Goal: Task Accomplishment & Management: Manage account settings

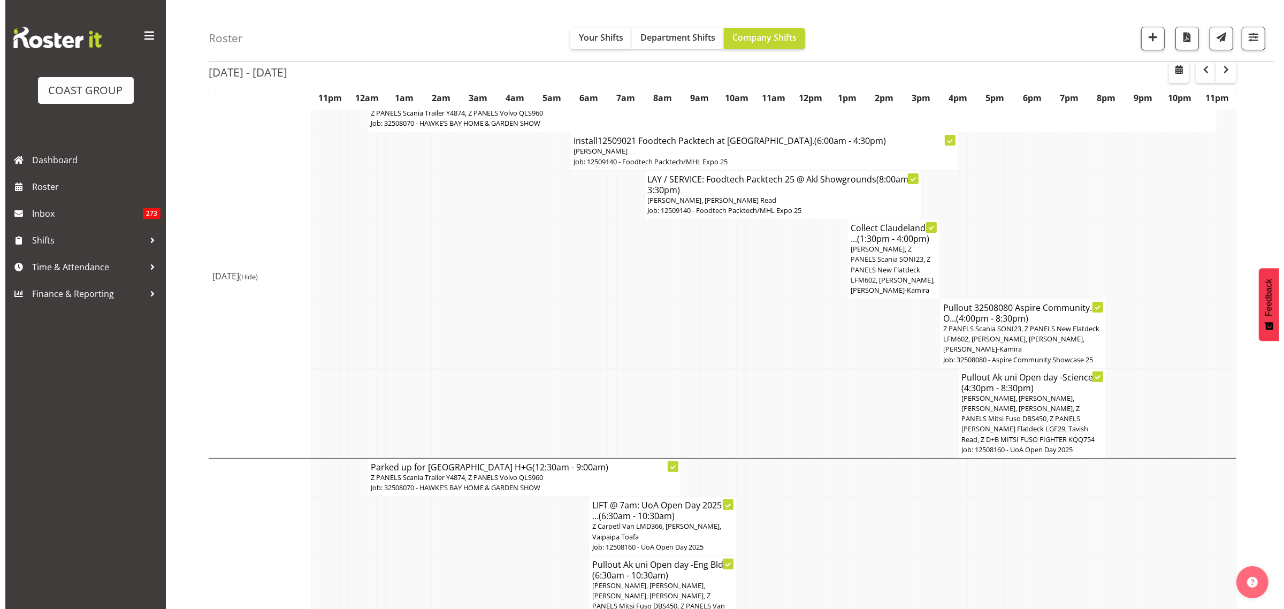
scroll to position [201, 0]
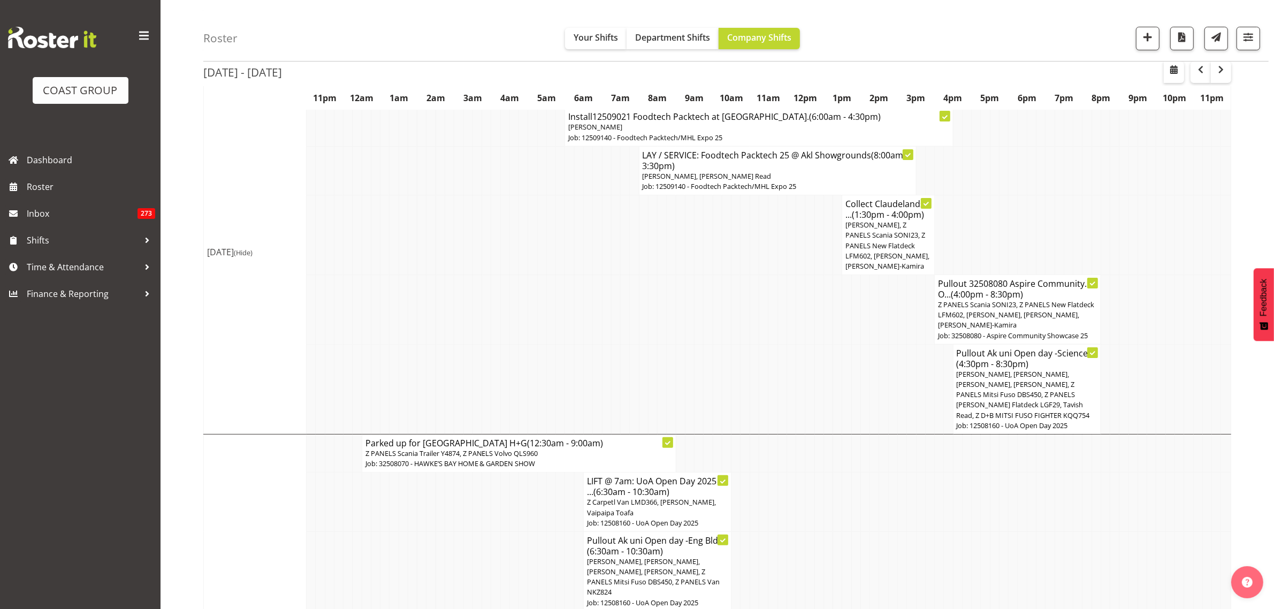
click at [1040, 399] on span "[PERSON_NAME], [PERSON_NAME], [PERSON_NAME], [PERSON_NAME], Z PANELS Mitsi Fuso…" at bounding box center [1023, 394] width 133 height 51
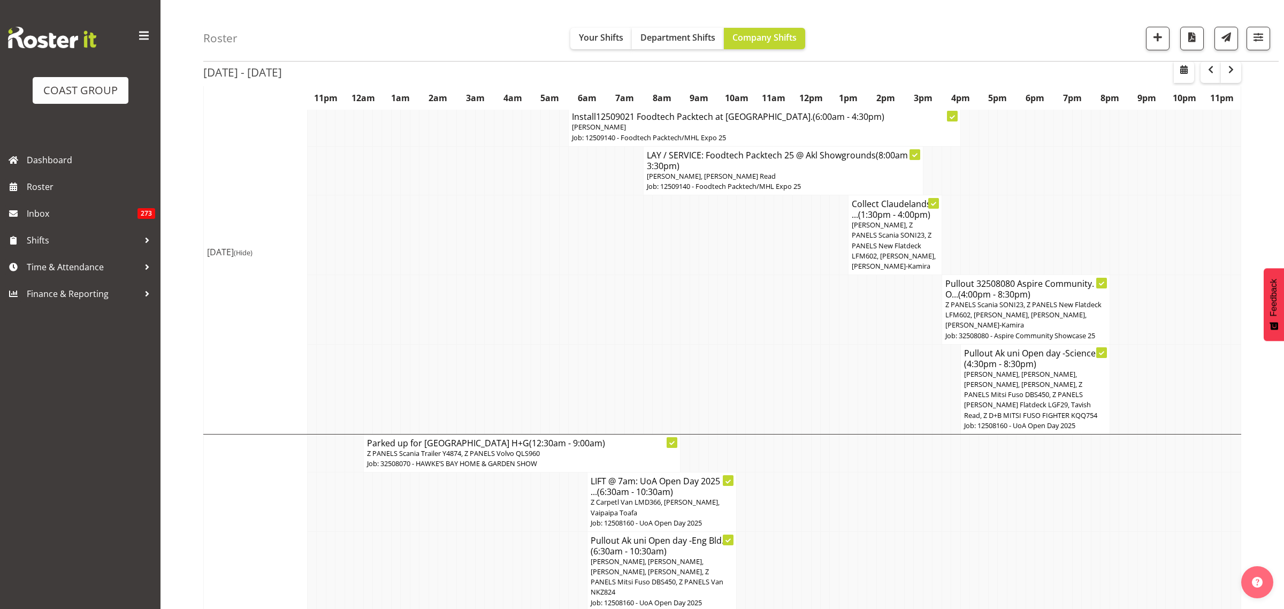
select select
select select "7"
select select "2025"
select select "20"
select select "30"
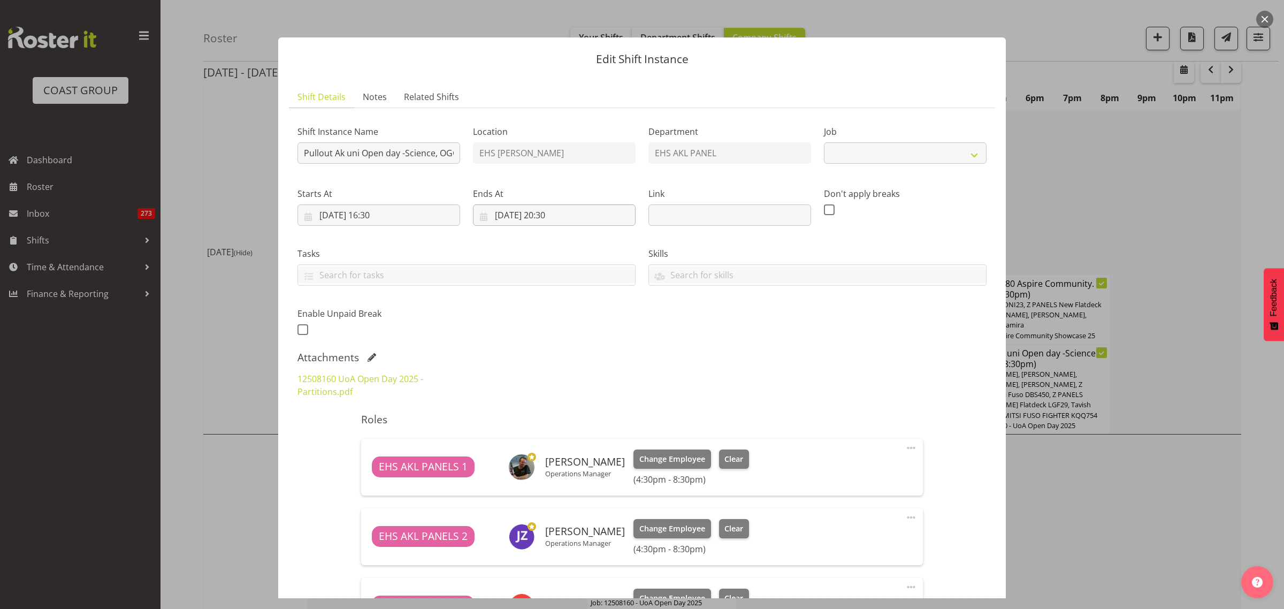
select select "9993"
click at [592, 217] on input "[DATE] 20:30" at bounding box center [554, 214] width 163 height 21
click at [553, 442] on select "00 01 02 03 04 05 06 07 08 09 10 11 12 13 14 15 16 17 18 19 20 21 22 23" at bounding box center [555, 442] width 24 height 21
select select "21"
click at [543, 432] on select "00 01 02 03 04 05 06 07 08 09 10 11 12 13 14 15 16 17 18 19 20 21 22 23" at bounding box center [555, 442] width 24 height 21
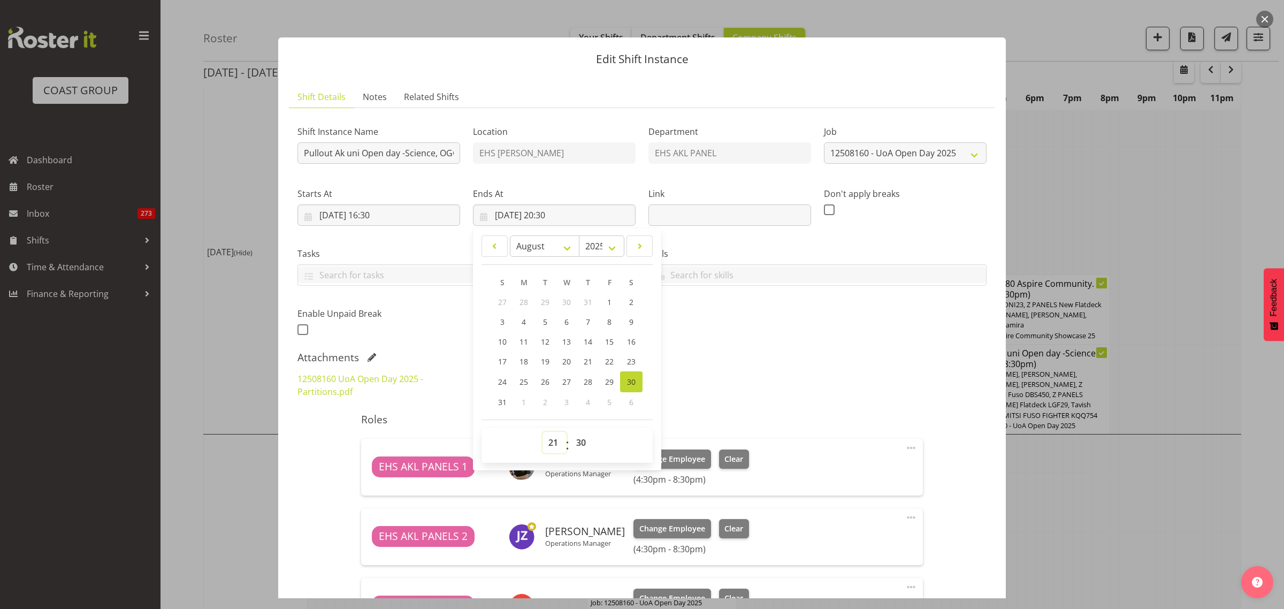
type input "[DATE] 21:30"
click at [577, 442] on select "00 01 02 03 04 05 06 07 08 09 10 11 12 13 14 15 16 17 18 19 20 21 22 23 24 25 2…" at bounding box center [582, 442] width 24 height 21
select select "0"
click at [570, 432] on select "00 01 02 03 04 05 06 07 08 09 10 11 12 13 14 15 16 17 18 19 20 21 22 23 24 25 2…" at bounding box center [582, 442] width 24 height 21
type input "[DATE] 21:00"
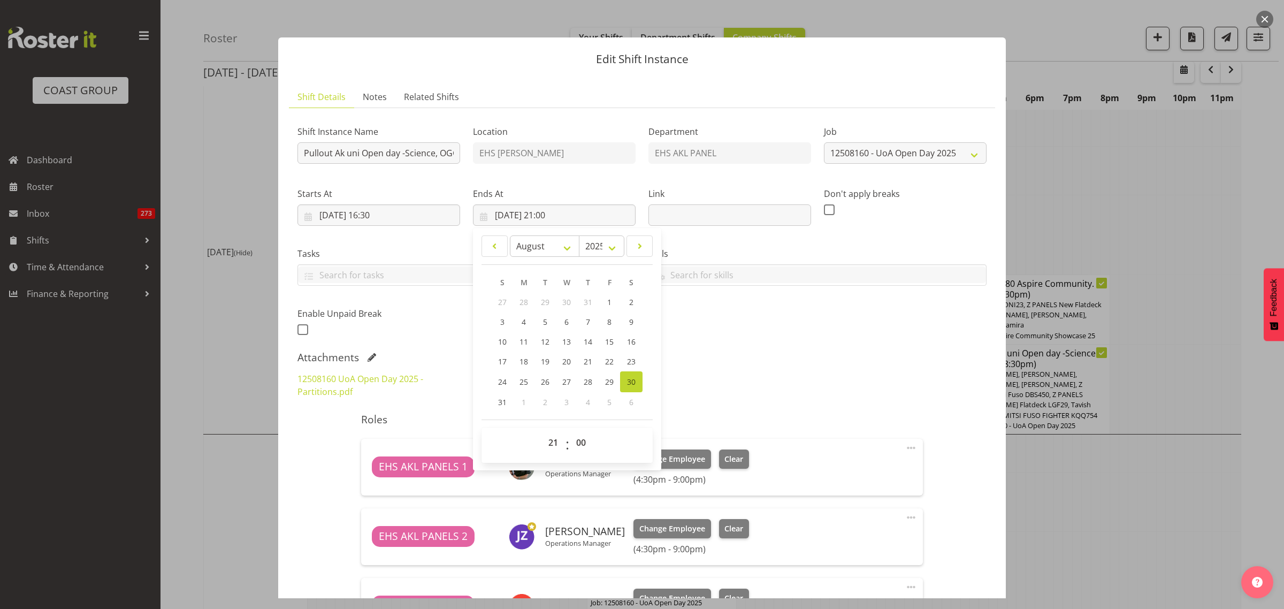
click at [850, 365] on div "Attachments 12508160 UoA Open Day 2025 - Partitions.pdf" at bounding box center [641, 378] width 689 height 54
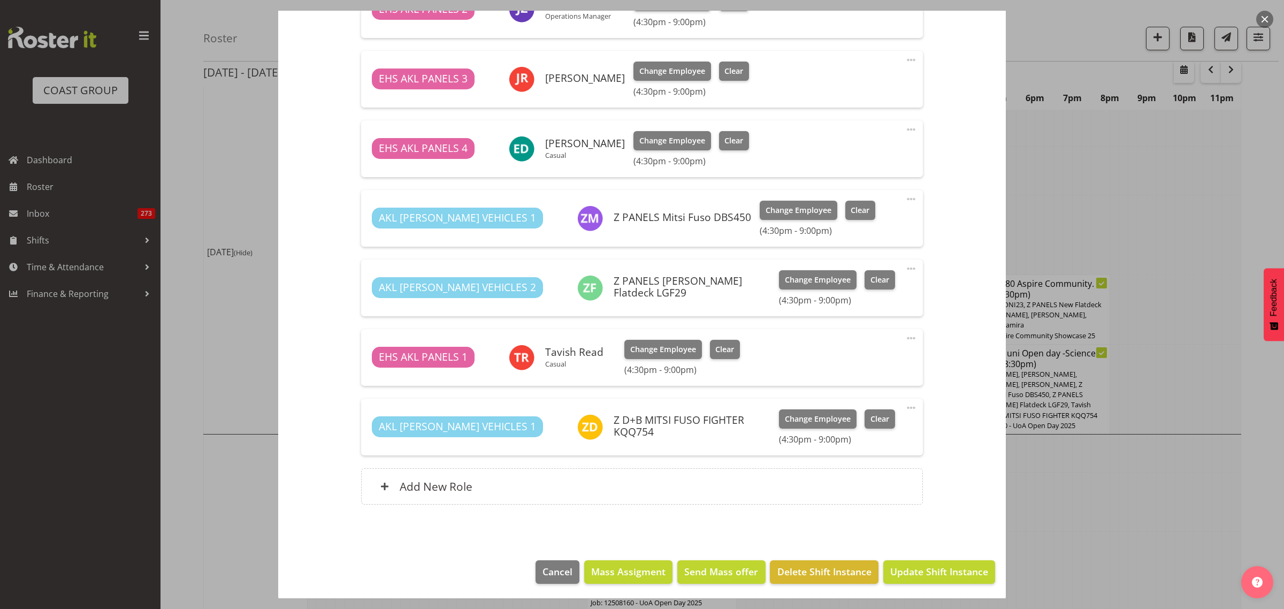
scroll to position [529, 0]
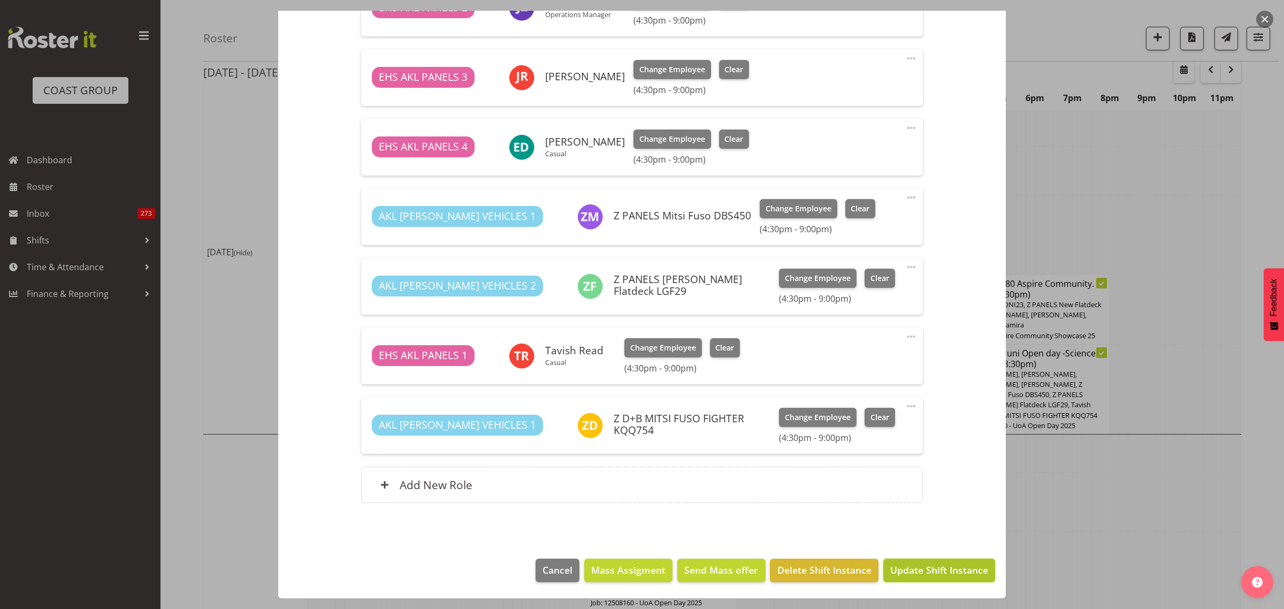
click at [917, 570] on span "Update Shift Instance" at bounding box center [939, 570] width 98 height 14
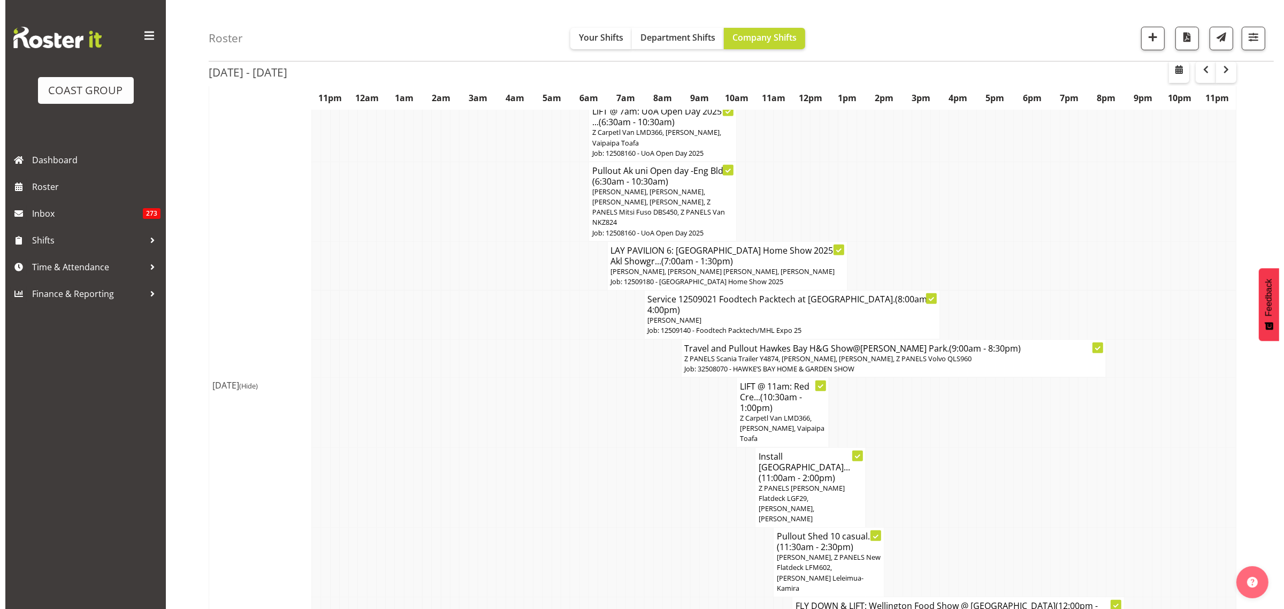
scroll to position [594, 0]
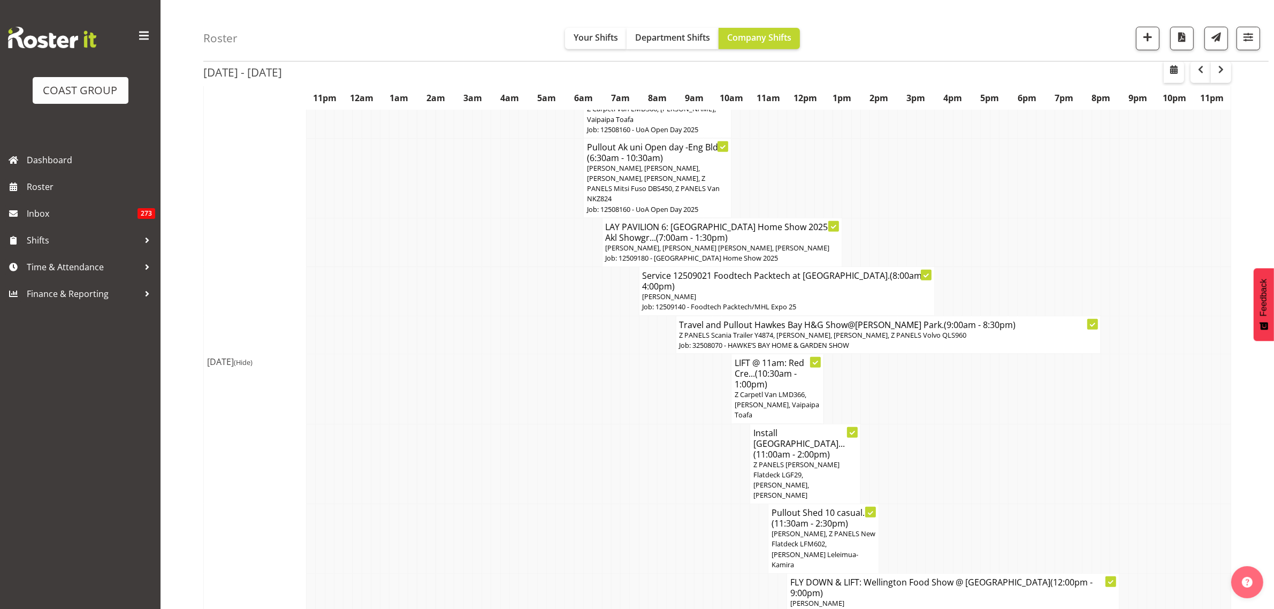
click at [822, 460] on span "Z PANELS [PERSON_NAME] Flatdeck LGF29, [PERSON_NAME], [PERSON_NAME]" at bounding box center [796, 480] width 86 height 41
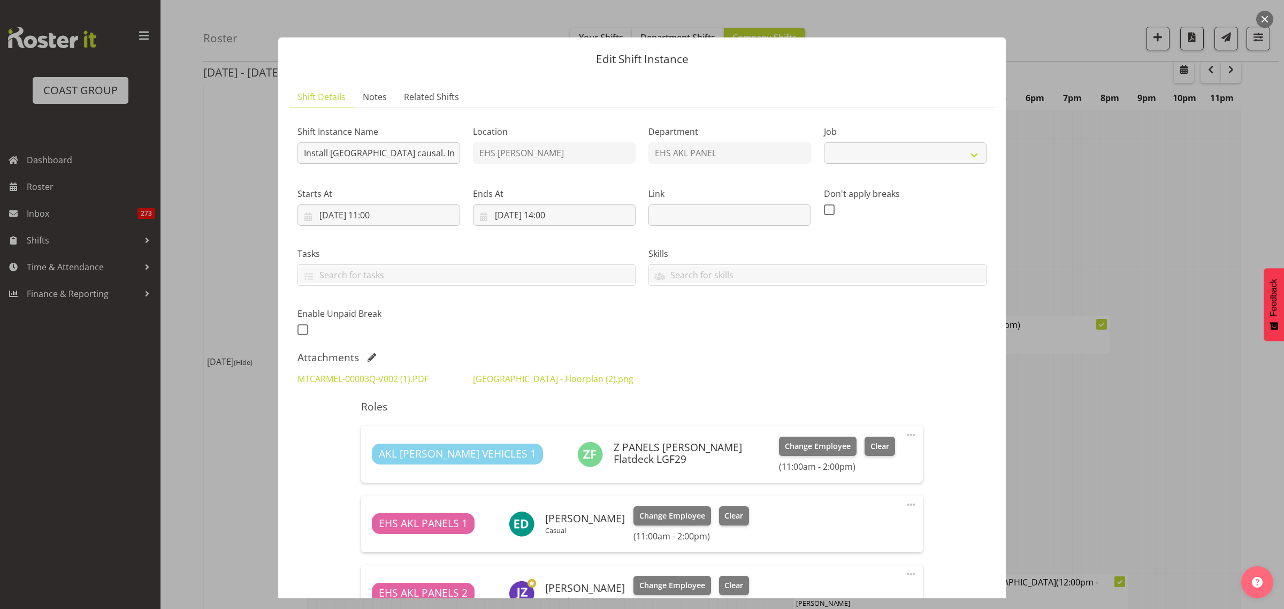
select select "8652"
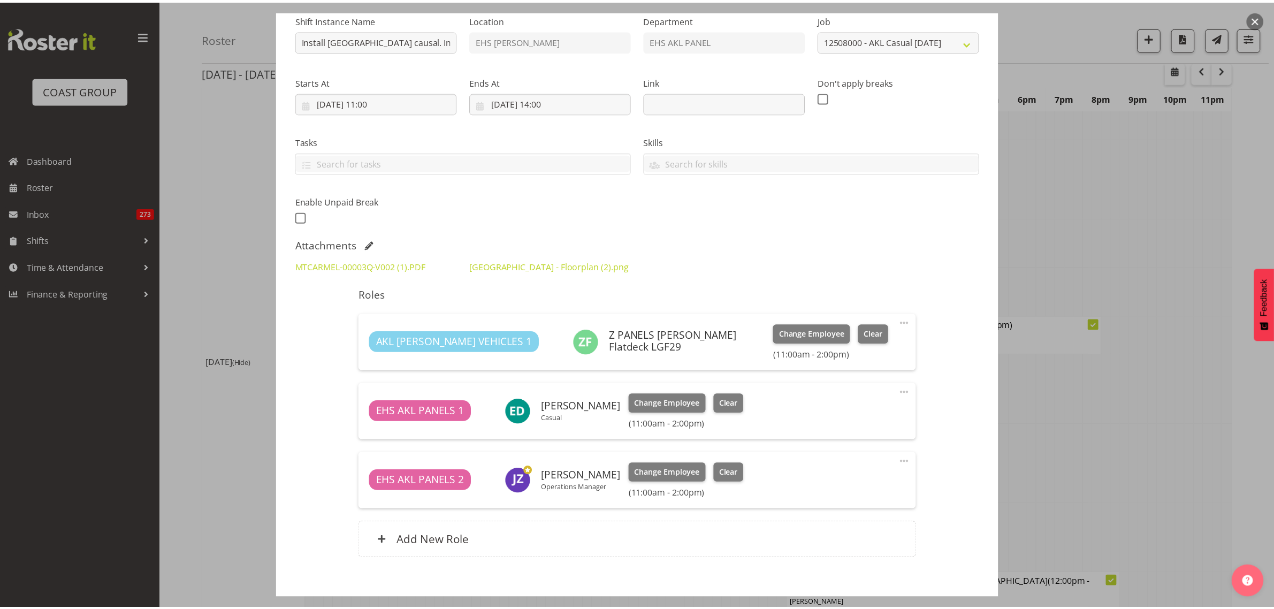
scroll to position [134, 0]
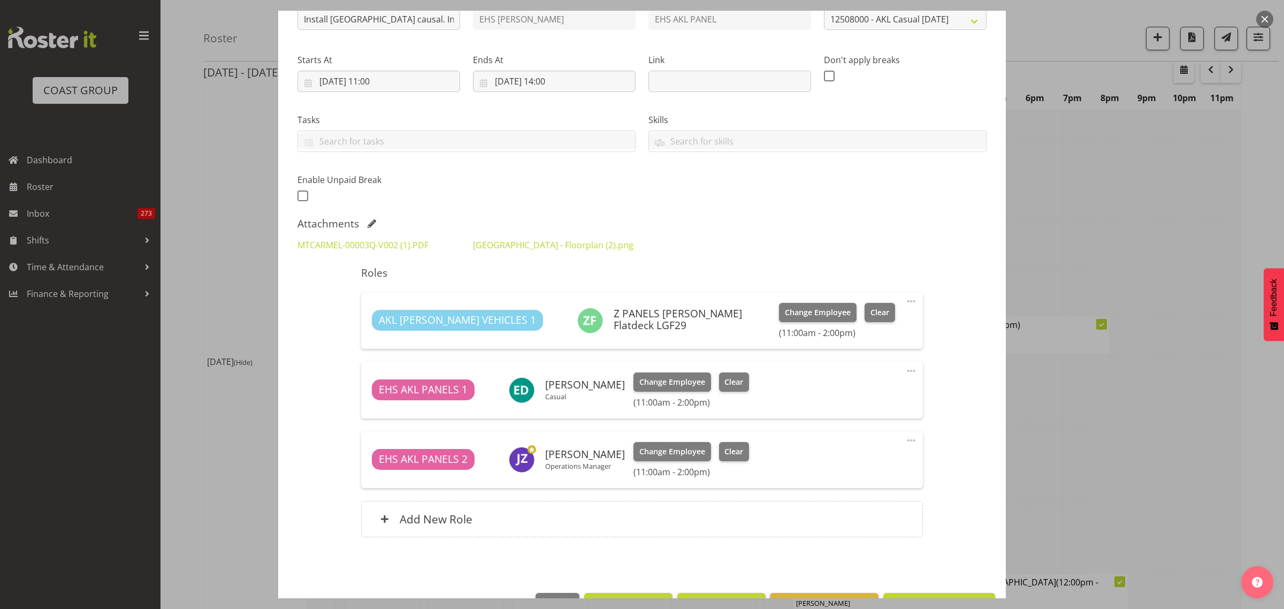
click at [905, 370] on span at bounding box center [911, 370] width 13 height 13
click at [837, 400] on link "Edit" at bounding box center [866, 396] width 103 height 19
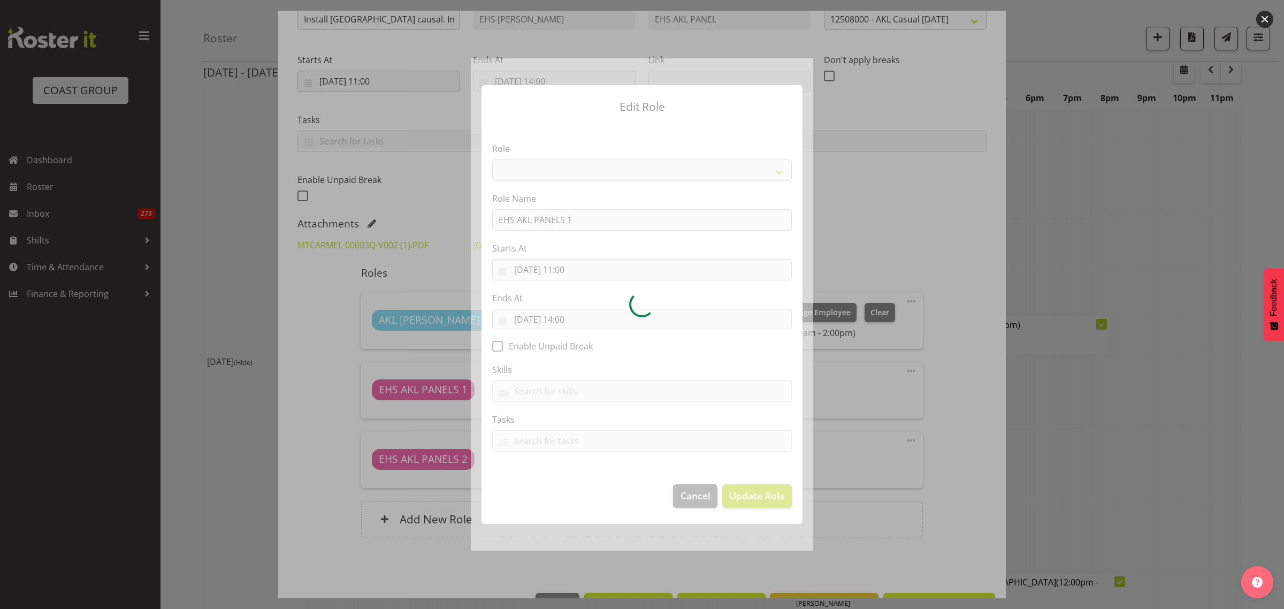
select select "188"
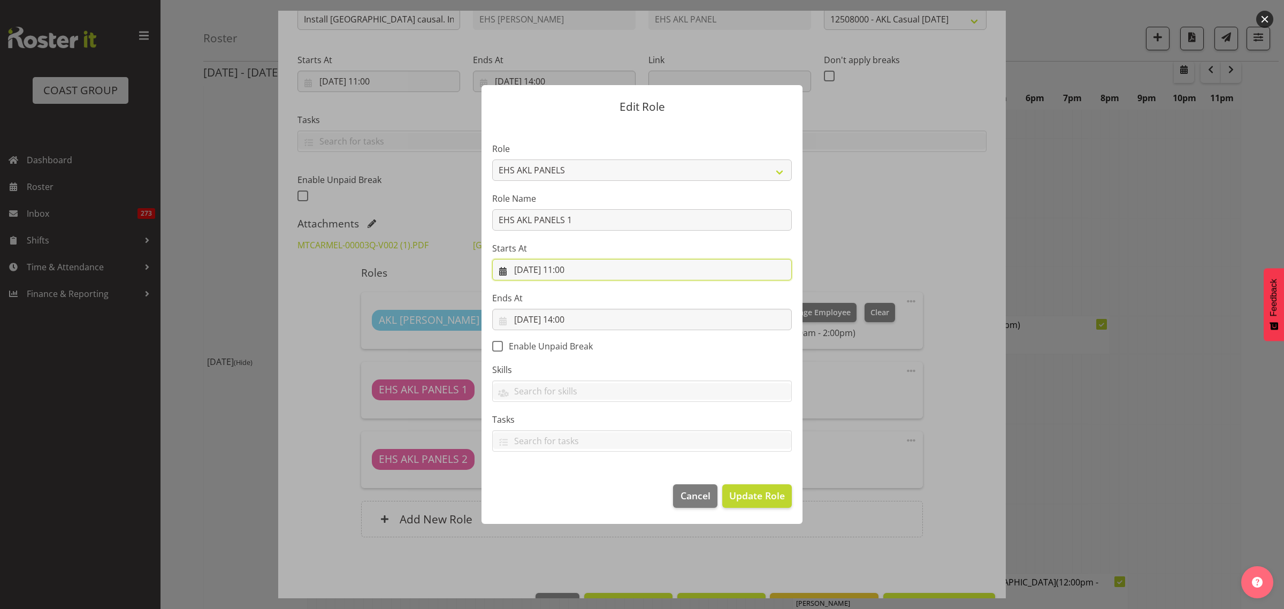
click at [607, 271] on input "[DATE] 11:00" at bounding box center [642, 269] width 300 height 21
click at [605, 500] on select "00 01 02 03 04 05 06 07 08 09 10 11 12 13 14 15 16 17 18 19 20 21 22 23 24 25 2…" at bounding box center [605, 496] width 24 height 21
select select "30"
click at [593, 486] on select "00 01 02 03 04 05 06 07 08 09 10 11 12 13 14 15 16 17 18 19 20 21 22 23 24 25 2…" at bounding box center [605, 496] width 24 height 21
type input "[DATE] 11:30"
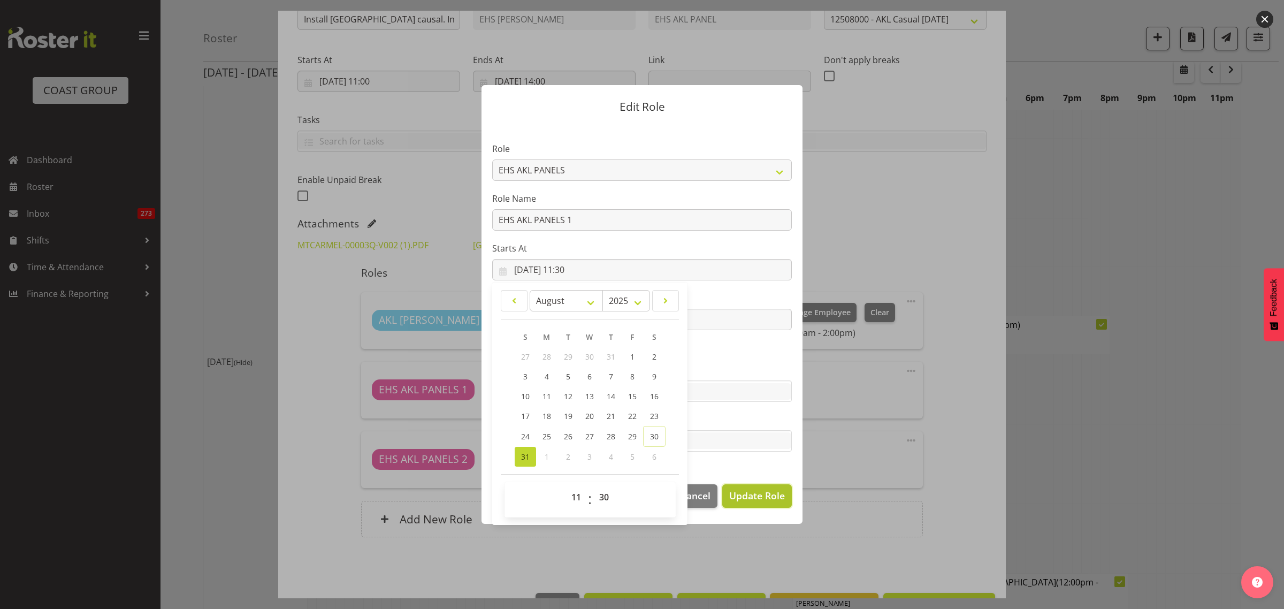
click at [747, 495] on span "Update Role" at bounding box center [757, 495] width 56 height 14
select select
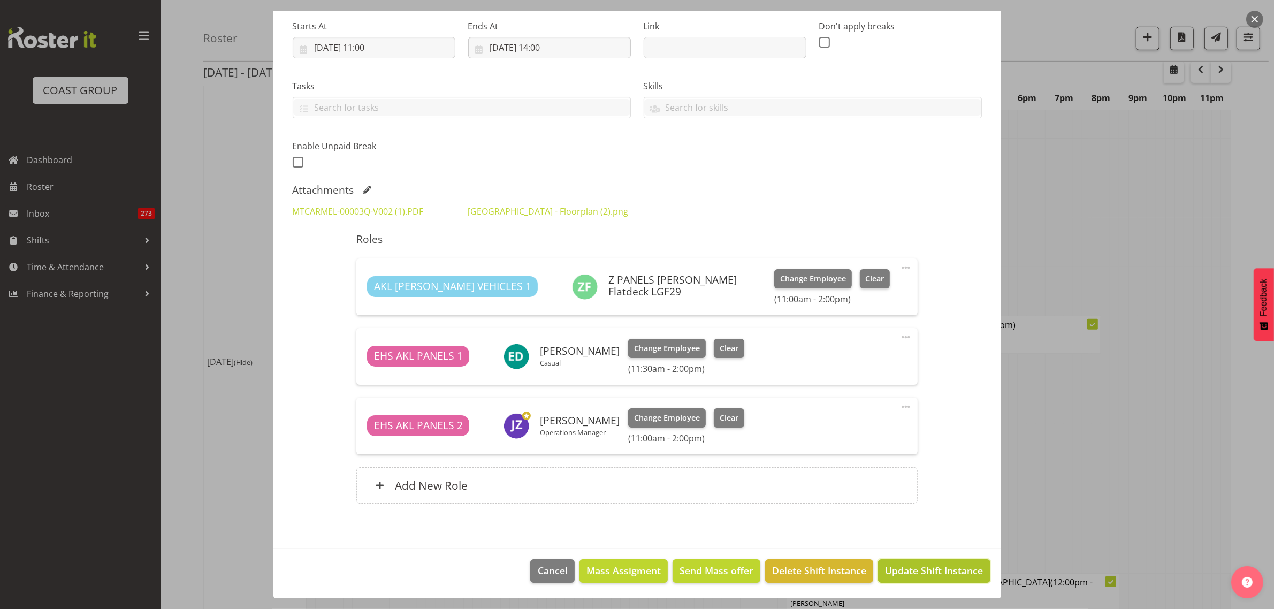
click at [919, 571] on span "Update Shift Instance" at bounding box center [934, 570] width 98 height 14
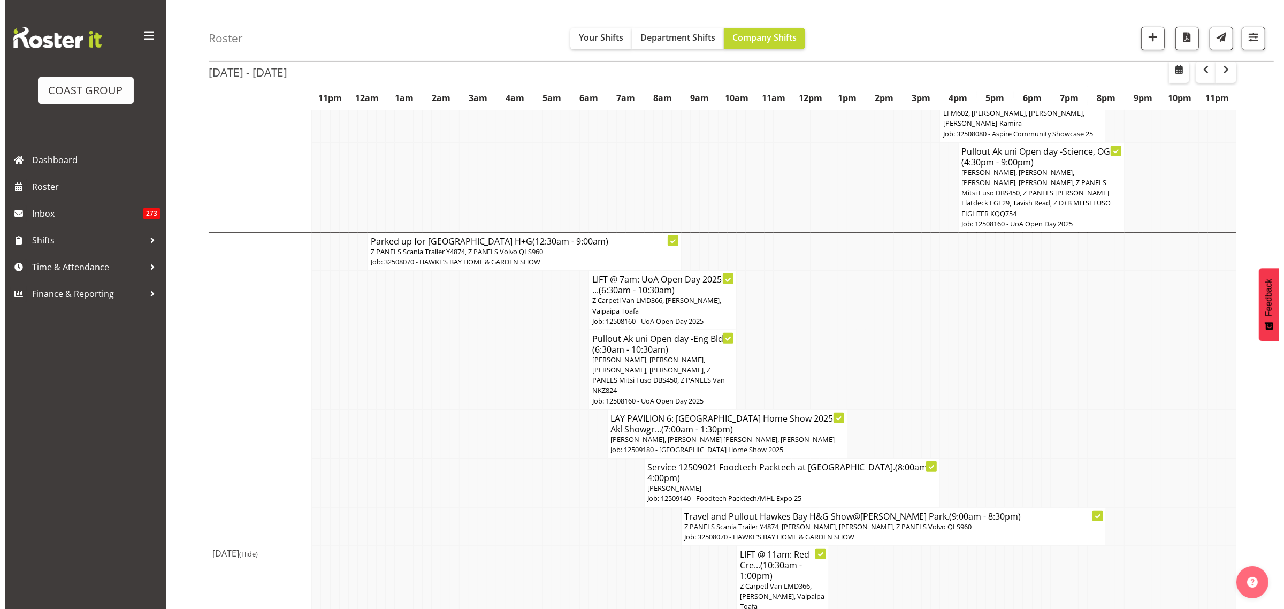
scroll to position [401, 0]
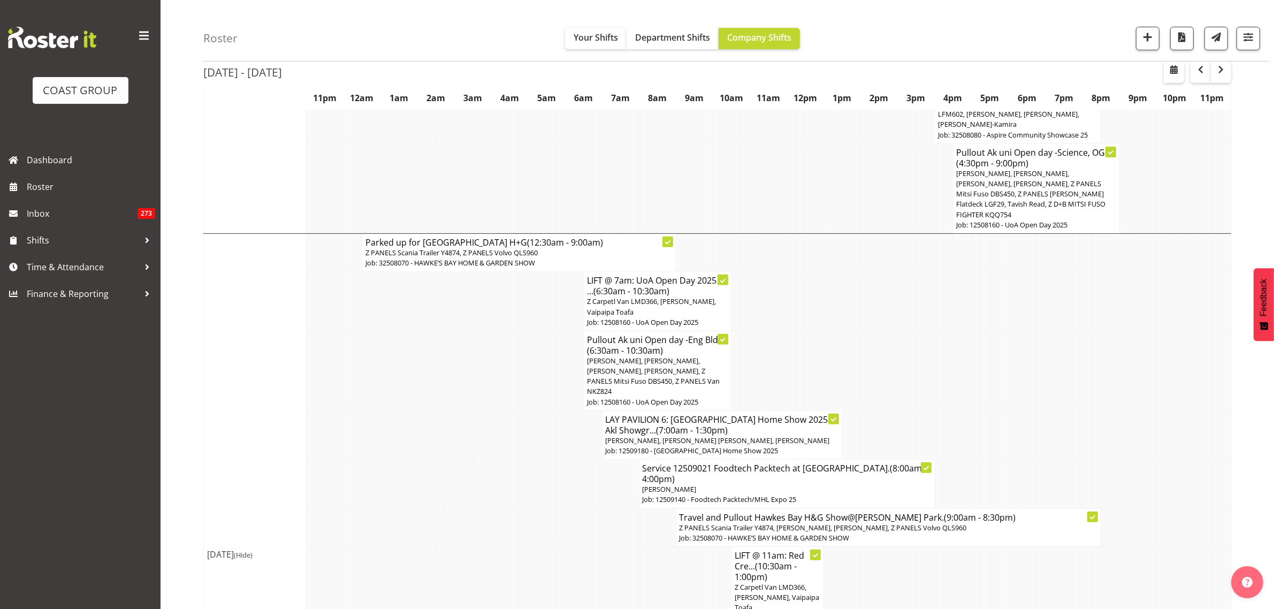
click at [656, 356] on span "[PERSON_NAME], [PERSON_NAME], [PERSON_NAME], [PERSON_NAME], Z PANELS Mitsi Fuso…" at bounding box center [653, 376] width 133 height 41
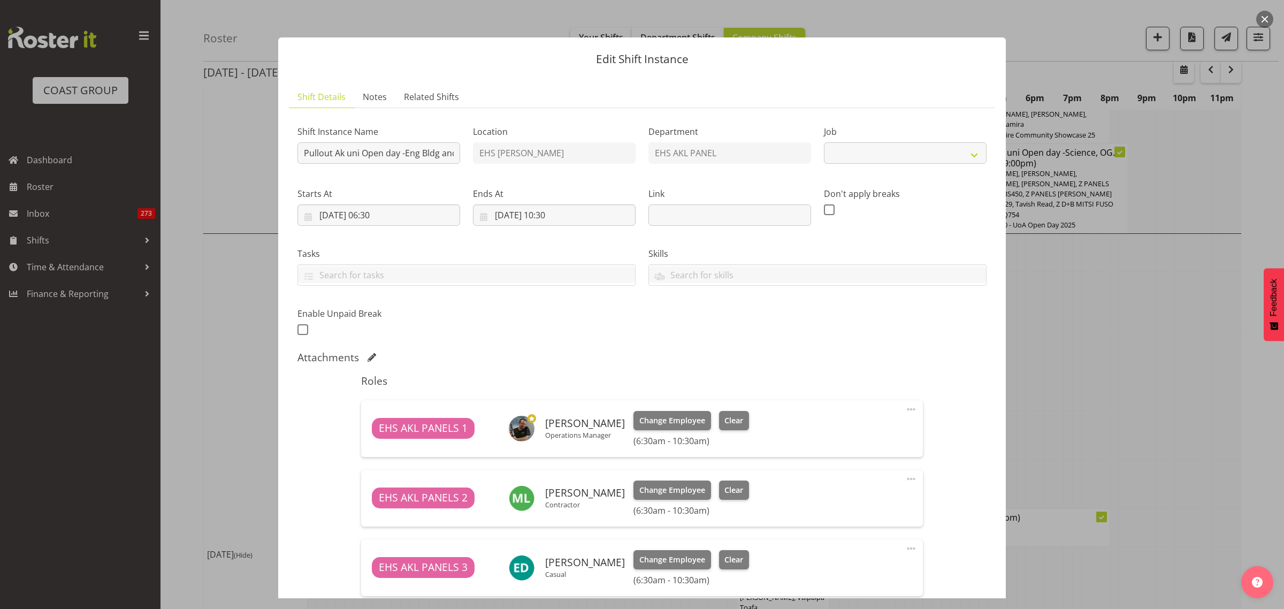
select select "9993"
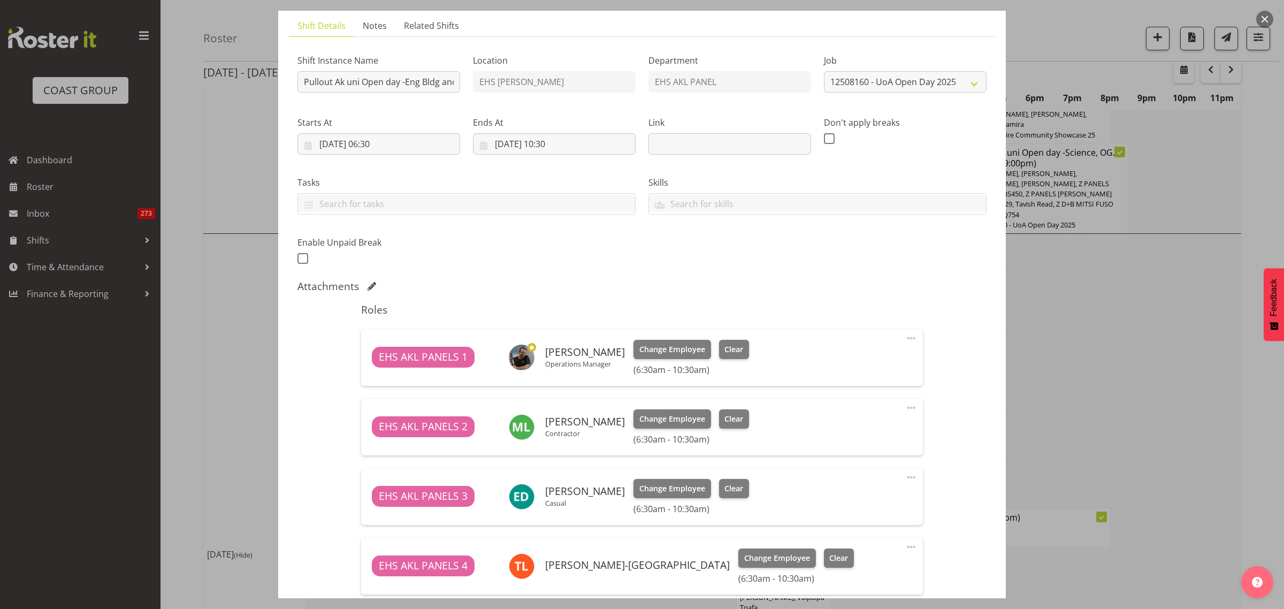
scroll to position [134, 0]
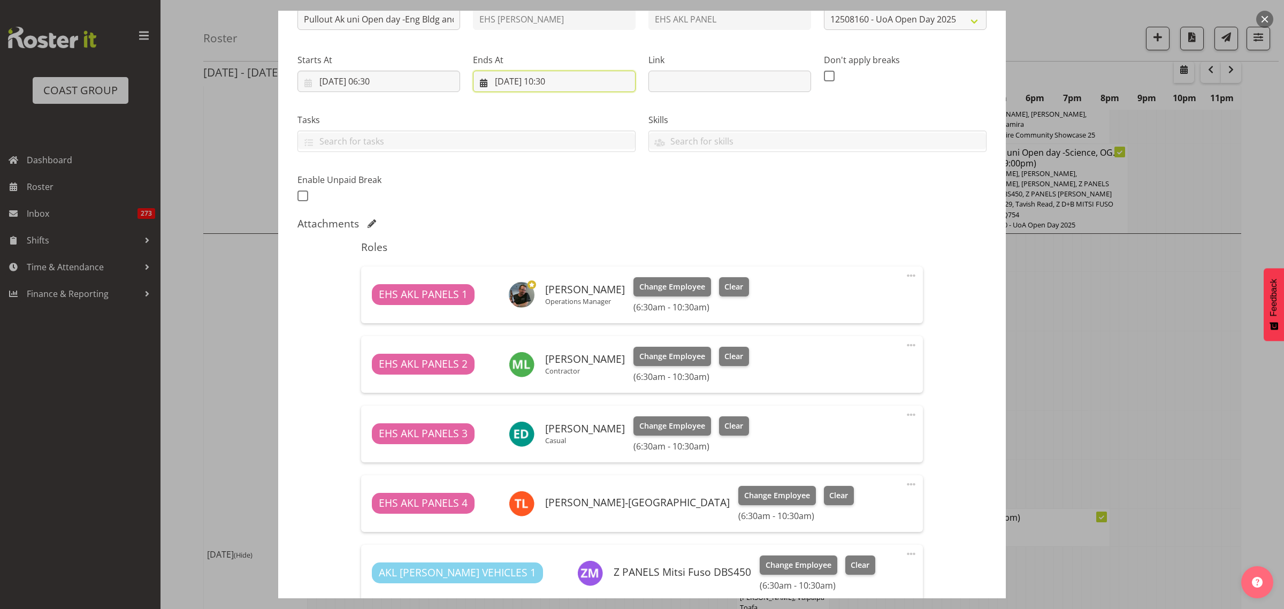
click at [598, 81] on input "[DATE] 10:30" at bounding box center [554, 81] width 163 height 21
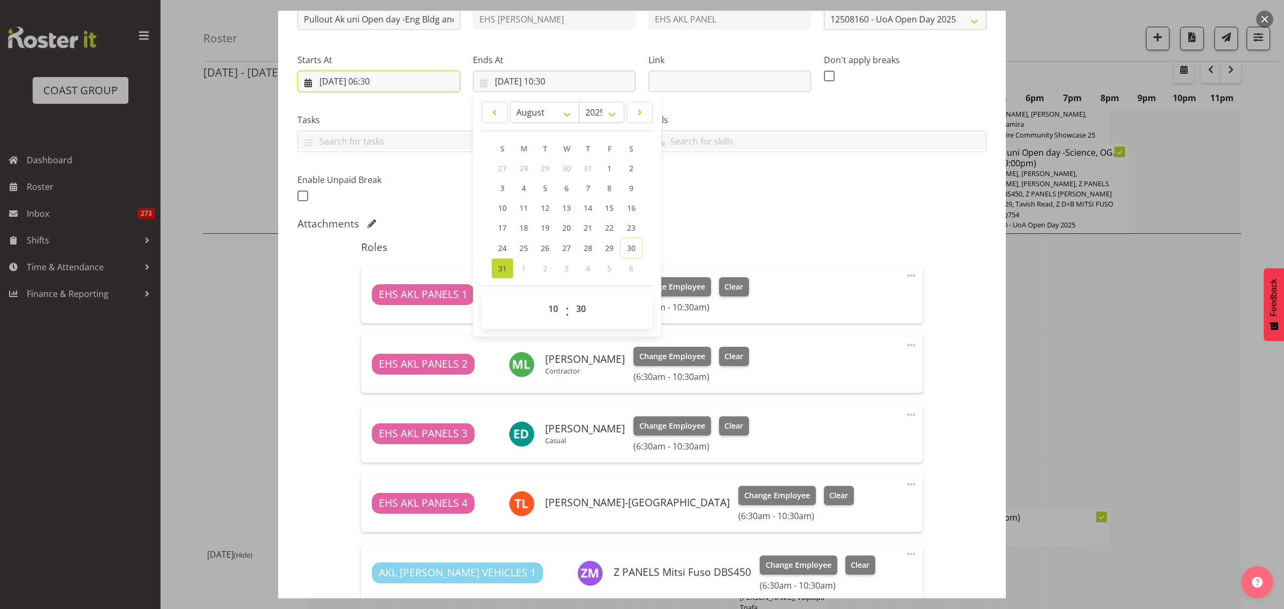
click at [408, 81] on input "[DATE] 06:30" at bounding box center [378, 81] width 163 height 21
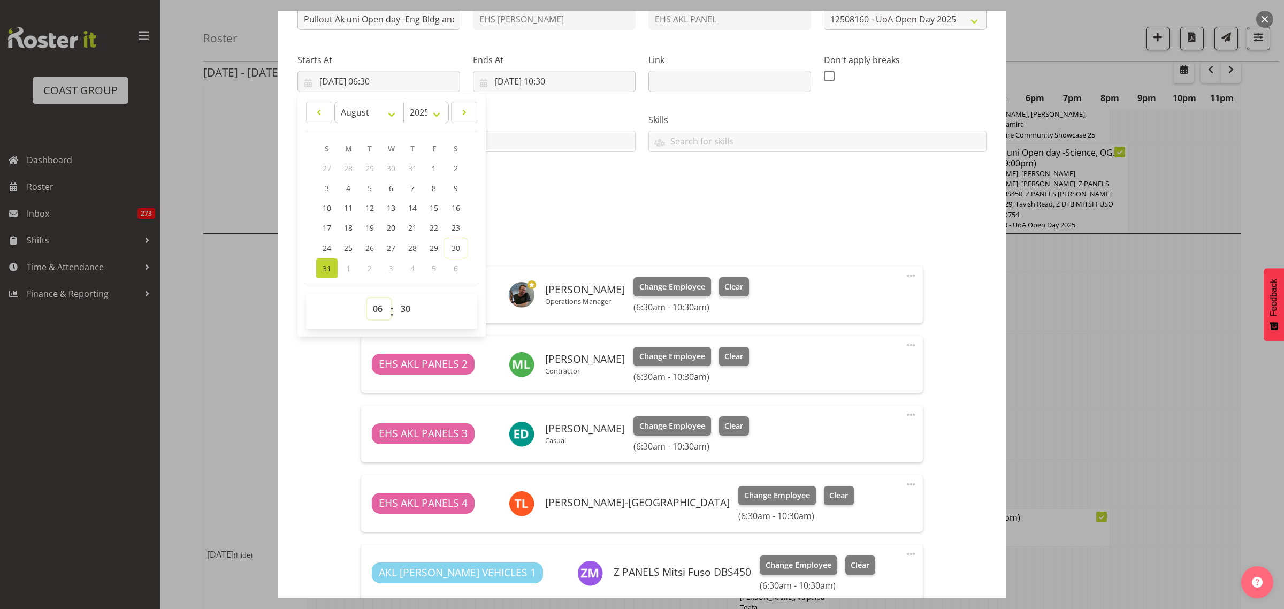
click at [375, 311] on select "00 01 02 03 04 05 06 07 08 09 10 11 12 13 14 15 16 17 18 19 20 21 22 23" at bounding box center [379, 308] width 24 height 21
select select "9"
click at [367, 298] on select "00 01 02 03 04 05 06 07 08 09 10 11 12 13 14 15 16 17 18 19 20 21 22 23" at bounding box center [379, 308] width 24 height 21
type input "[DATE] 09:30"
click at [403, 311] on select "00 01 02 03 04 05 06 07 08 09 10 11 12 13 14 15 16 17 18 19 20 21 22 23 24 25 2…" at bounding box center [407, 308] width 24 height 21
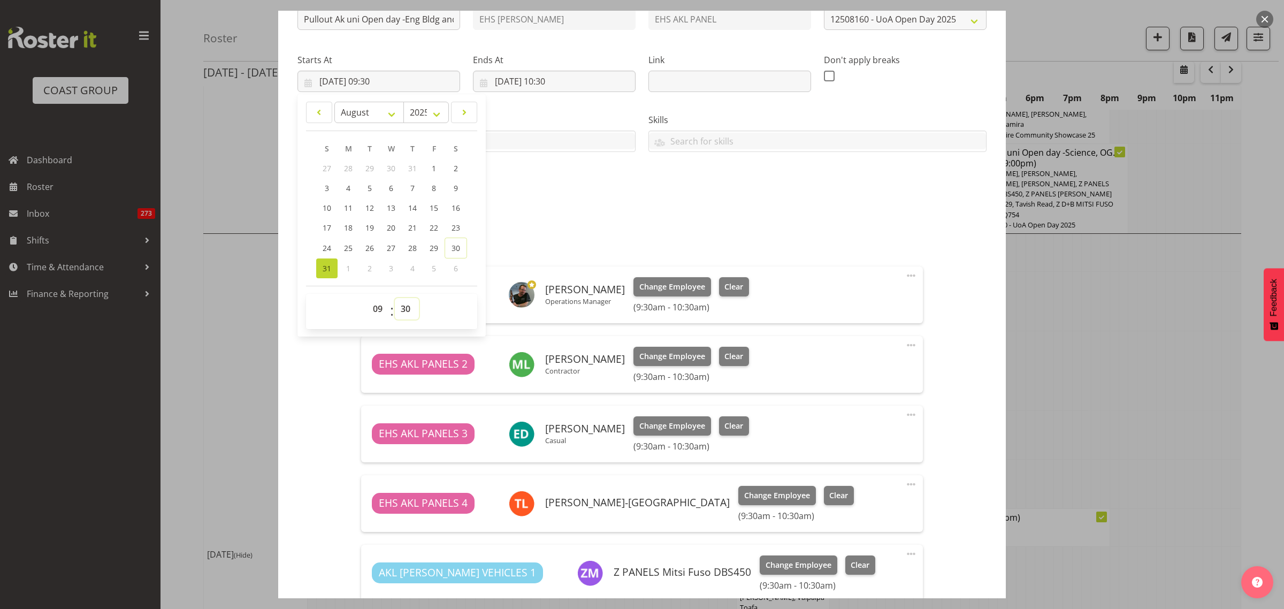
select select "15"
click at [395, 298] on select "00 01 02 03 04 05 06 07 08 09 10 11 12 13 14 15 16 17 18 19 20 21 22 23 24 25 2…" at bounding box center [407, 308] width 24 height 21
type input "[DATE] 09:15"
click at [590, 79] on input "[DATE] 10:30" at bounding box center [554, 81] width 163 height 21
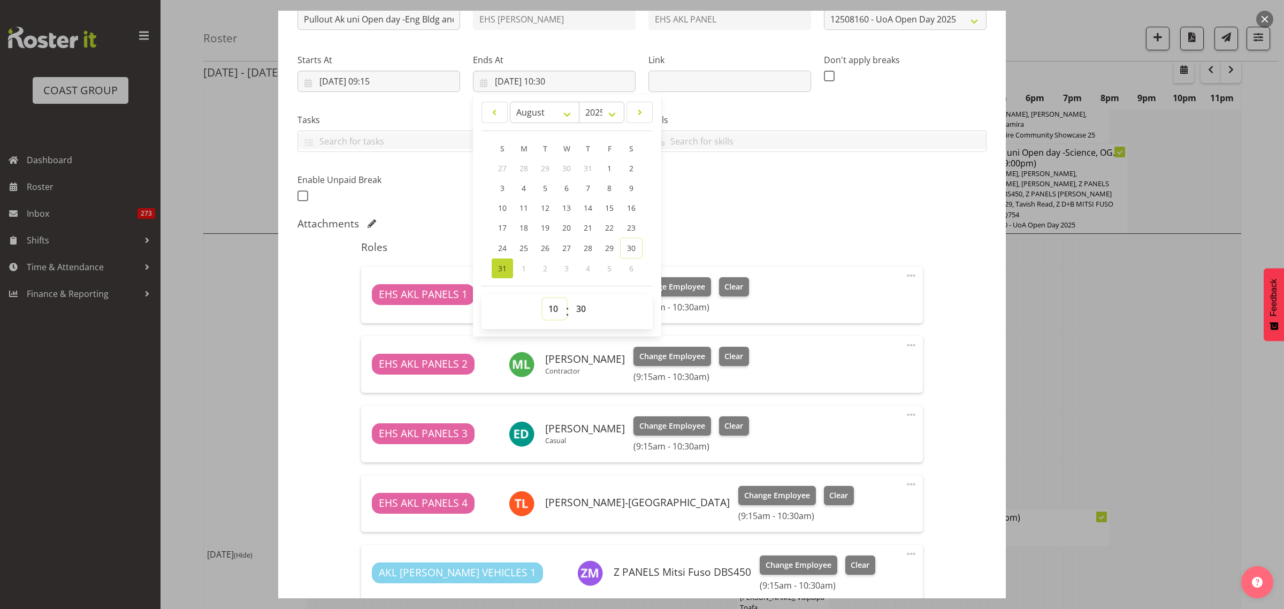
click at [553, 311] on select "00 01 02 03 04 05 06 07 08 09 10 11 12 13 14 15 16 17 18 19 20 21 22 23" at bounding box center [555, 308] width 24 height 21
select select "13"
click at [543, 298] on select "00 01 02 03 04 05 06 07 08 09 10 11 12 13 14 15 16 17 18 19 20 21 22 23" at bounding box center [555, 308] width 24 height 21
type input "[DATE] 13:30"
click at [576, 309] on select "00 01 02 03 04 05 06 07 08 09 10 11 12 13 14 15 16 17 18 19 20 21 22 23 24 25 2…" at bounding box center [582, 308] width 24 height 21
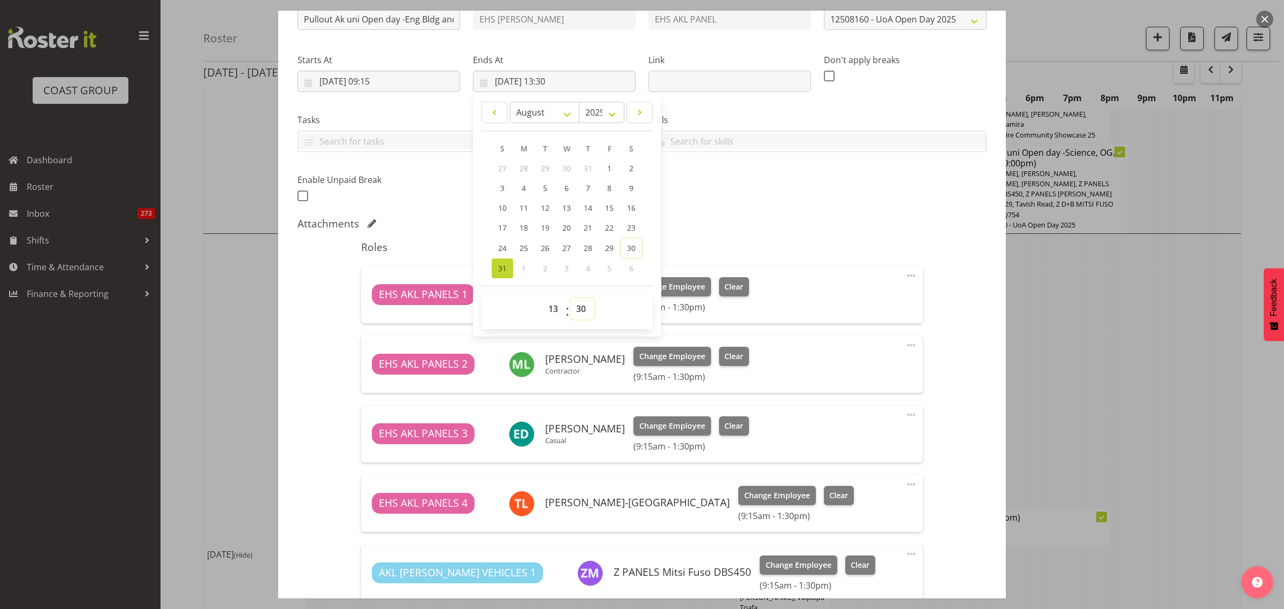
select select "15"
click at [570, 298] on select "00 01 02 03 04 05 06 07 08 09 10 11 12 13 14 15 16 17 18 19 20 21 22 23 24 25 2…" at bounding box center [582, 308] width 24 height 21
type input "[DATE] 13:15"
click at [835, 227] on div "Attachments" at bounding box center [641, 223] width 689 height 13
click at [905, 414] on span at bounding box center [911, 414] width 13 height 13
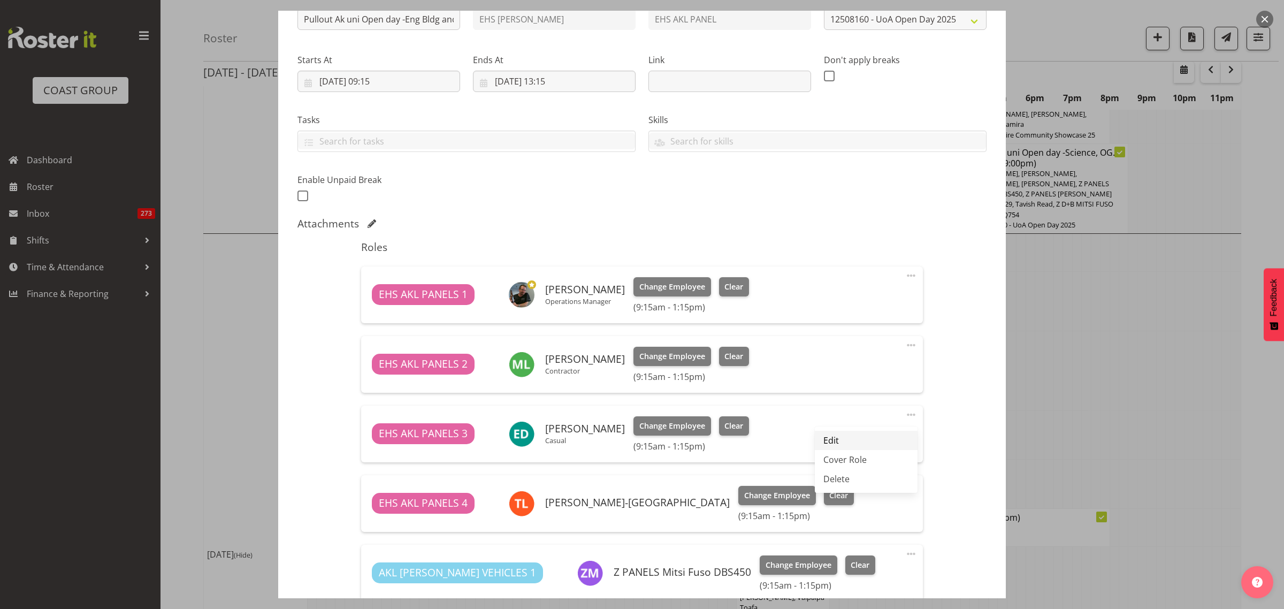
click at [852, 441] on link "Edit" at bounding box center [866, 440] width 103 height 19
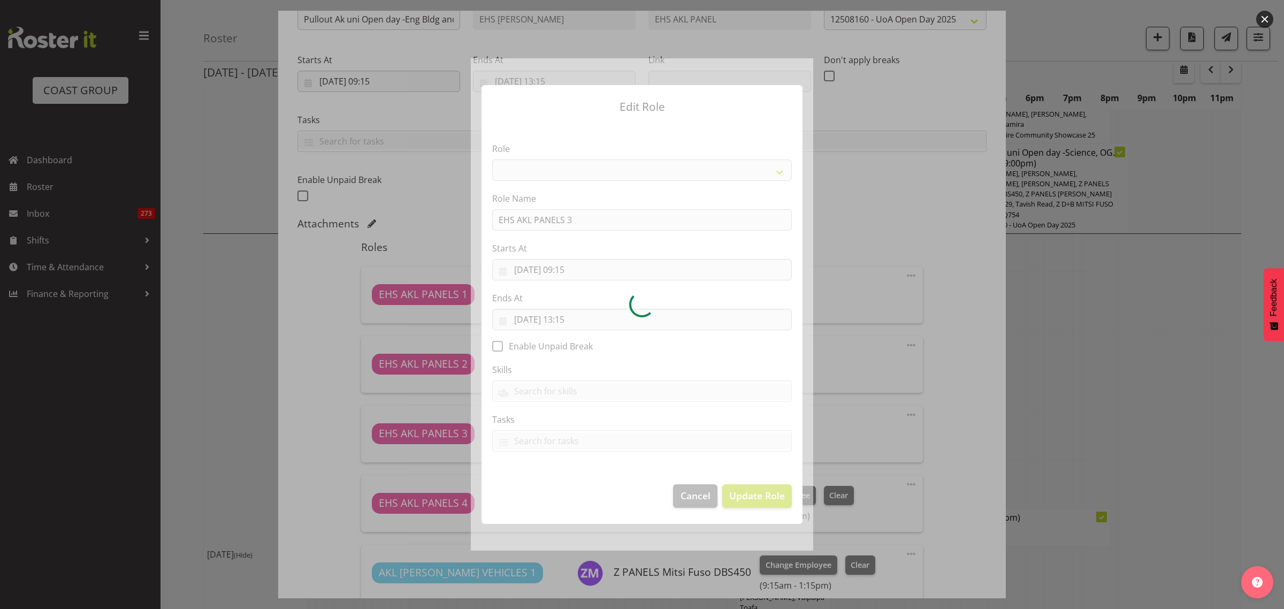
select select "188"
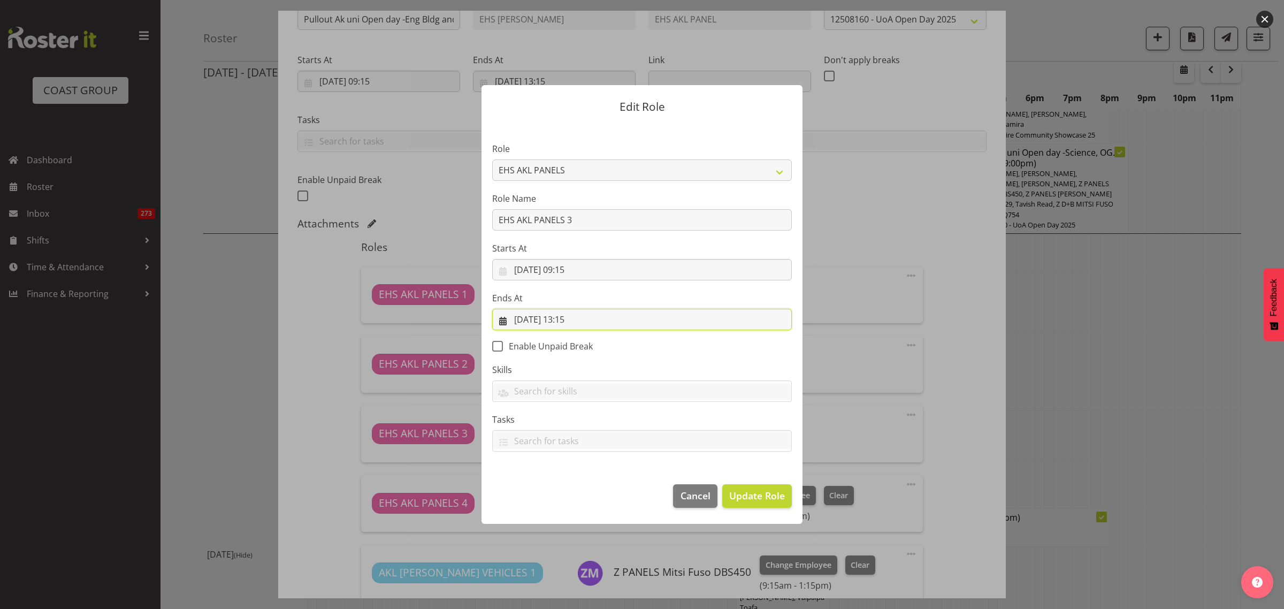
click at [658, 319] on input "[DATE] 13:15" at bounding box center [642, 319] width 300 height 21
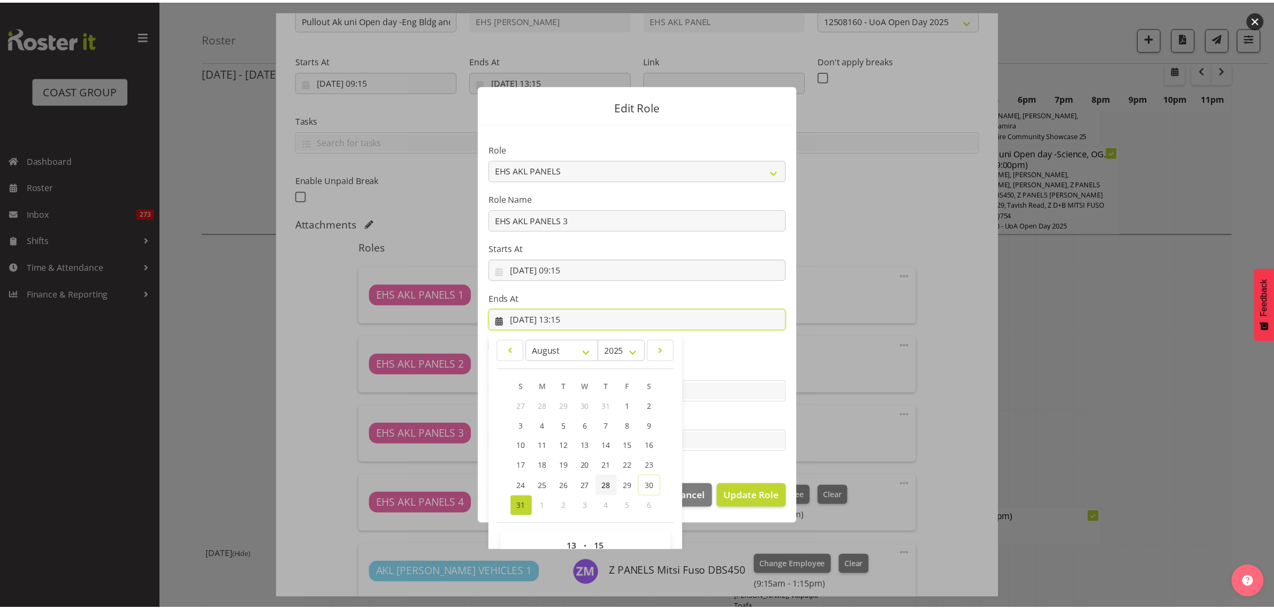
scroll to position [23, 0]
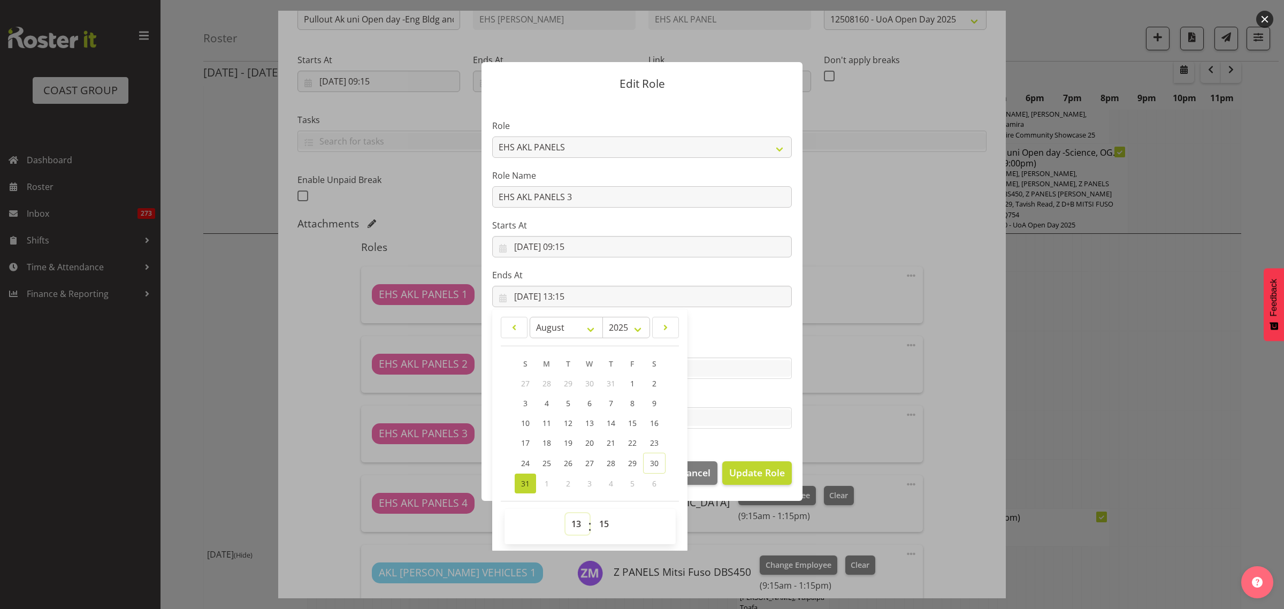
click at [569, 524] on select "00 01 02 03 04 05 06 07 08 09 10 11 12 13 14 15 16 17 18 19 20 21 22 23" at bounding box center [578, 523] width 24 height 21
select select "11"
click at [566, 513] on select "00 01 02 03 04 05 06 07 08 09 10 11 12 13 14 15 16 17 18 19 20 21 22 23" at bounding box center [578, 523] width 24 height 21
type input "[DATE] 11:15"
click at [602, 525] on select "00 01 02 03 04 05 06 07 08 09 10 11 12 13 14 15 16 17 18 19 20 21 22 23 24 25 2…" at bounding box center [605, 523] width 24 height 21
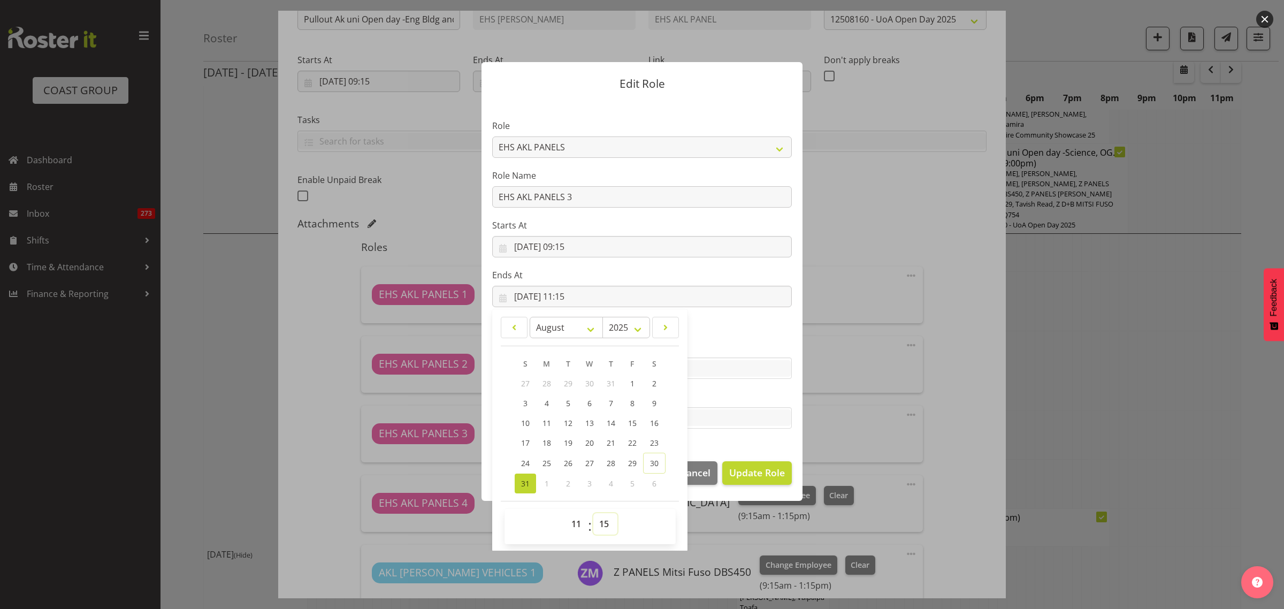
select select "30"
click at [593, 513] on select "00 01 02 03 04 05 06 07 08 09 10 11 12 13 14 15 16 17 18 19 20 21 22 23 24 25 2…" at bounding box center [605, 523] width 24 height 21
type input "[DATE] 11:30"
click at [751, 476] on span "Update Role" at bounding box center [757, 472] width 56 height 14
select select
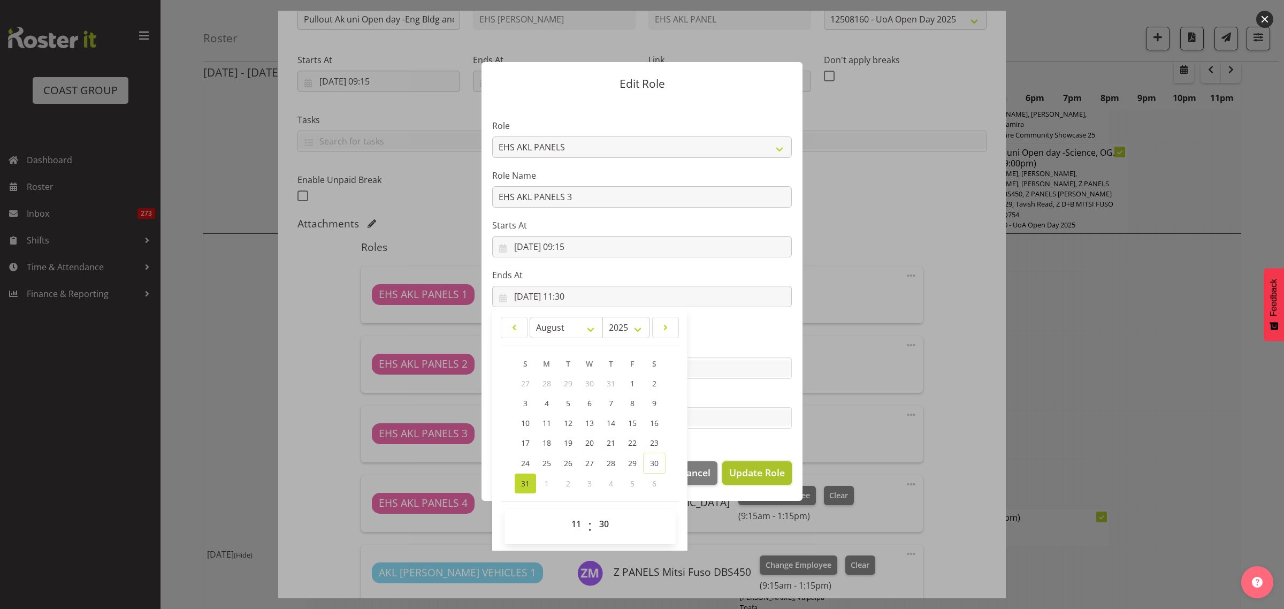
select select
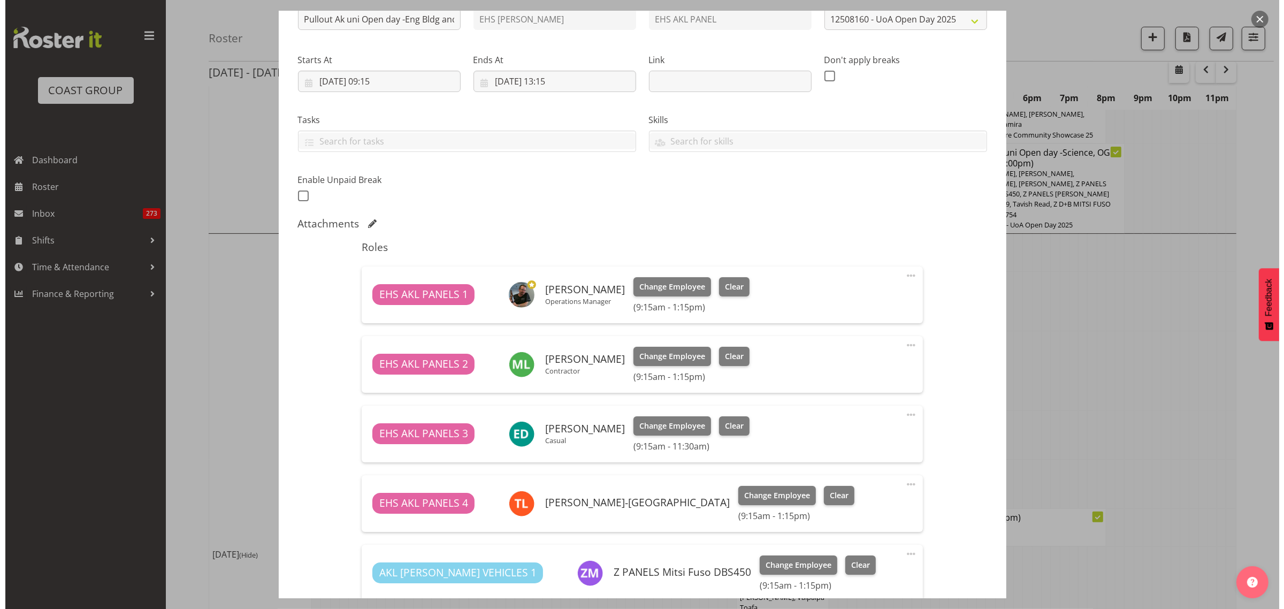
scroll to position [22, 0]
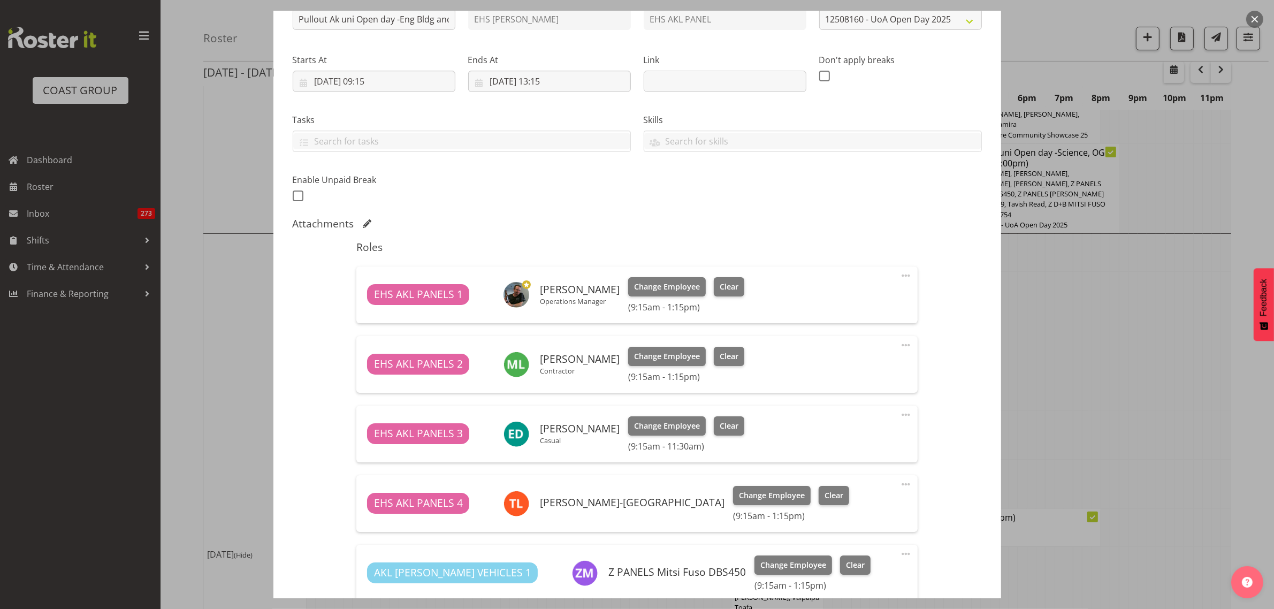
click at [899, 484] on span at bounding box center [905, 484] width 13 height 13
click at [838, 508] on link "Edit" at bounding box center [861, 509] width 103 height 19
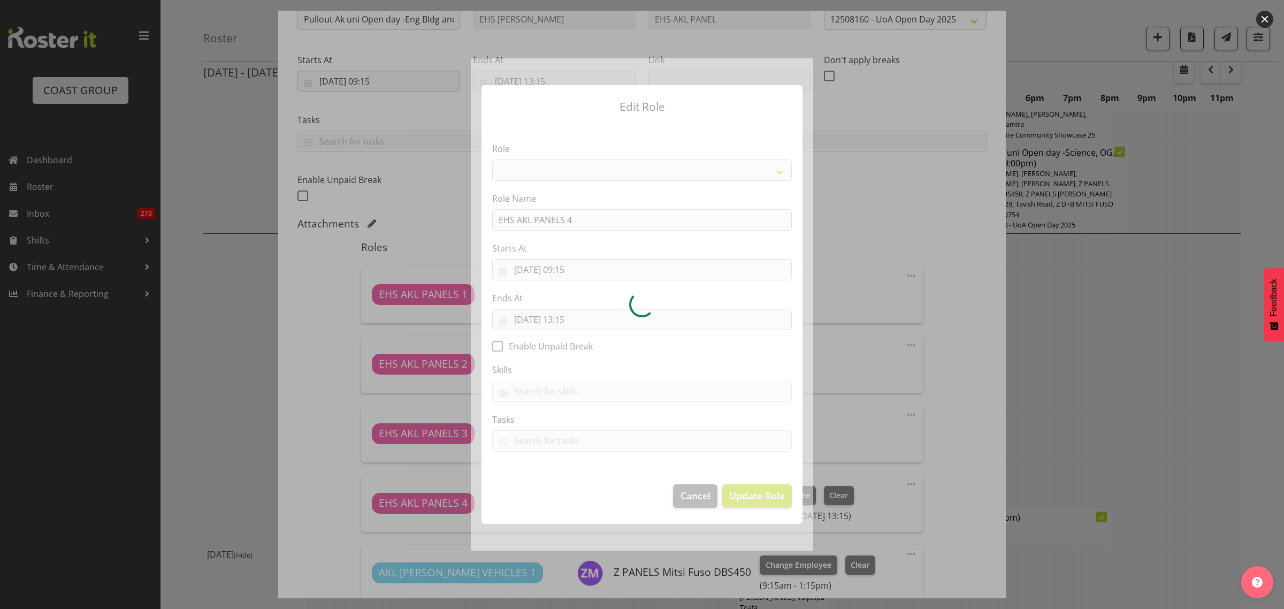
select select "188"
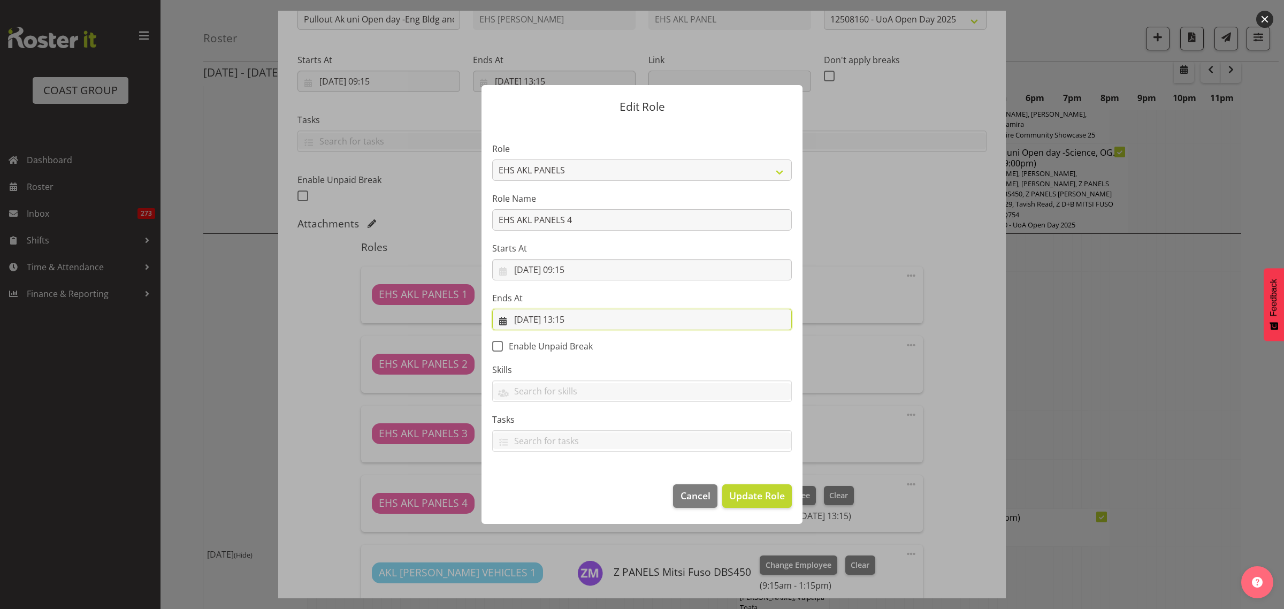
click at [624, 321] on input "[DATE] 13:15" at bounding box center [642, 319] width 300 height 21
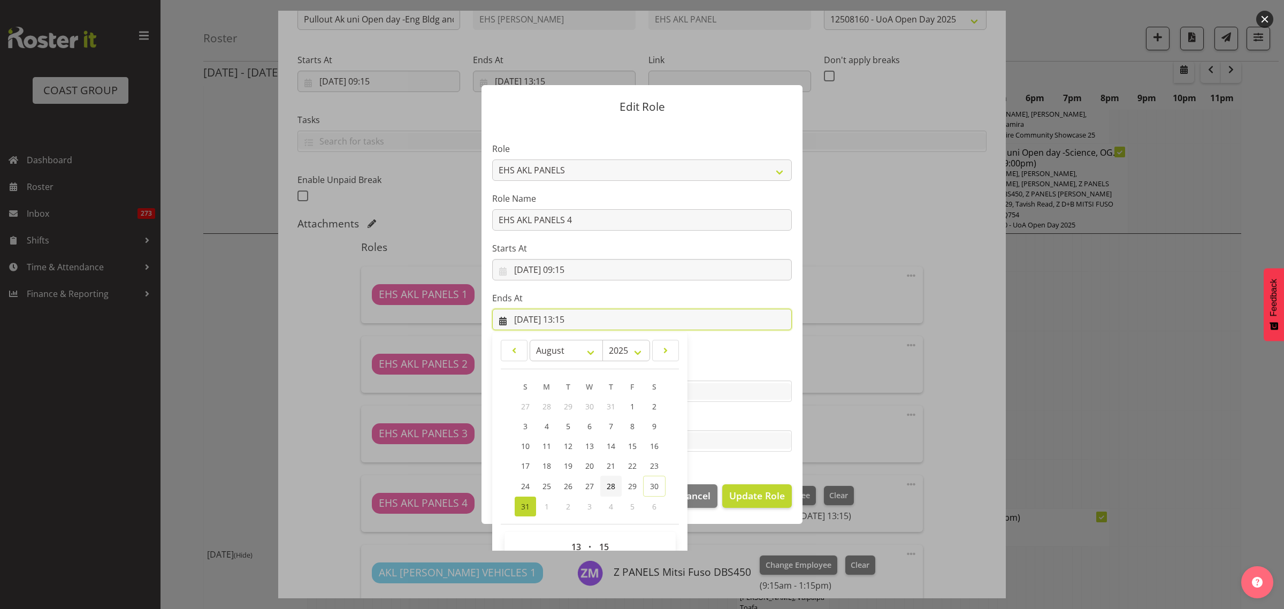
scroll to position [23, 0]
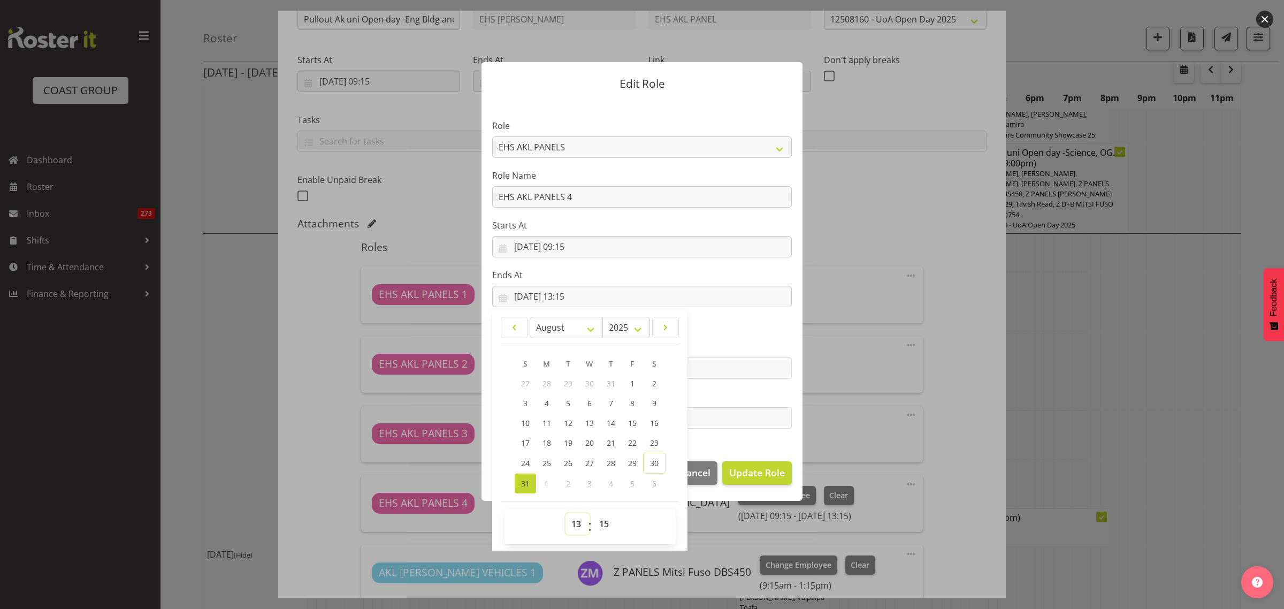
click at [573, 524] on select "00 01 02 03 04 05 06 07 08 09 10 11 12 13 14 15 16 17 18 19 20 21 22 23" at bounding box center [578, 523] width 24 height 21
select select "11"
click at [566, 513] on select "00 01 02 03 04 05 06 07 08 09 10 11 12 13 14 15 16 17 18 19 20 21 22 23" at bounding box center [578, 523] width 24 height 21
type input "[DATE] 11:15"
click at [602, 521] on select "00 01 02 03 04 05 06 07 08 09 10 11 12 13 14 15 16 17 18 19 20 21 22 23 24 25 2…" at bounding box center [605, 523] width 24 height 21
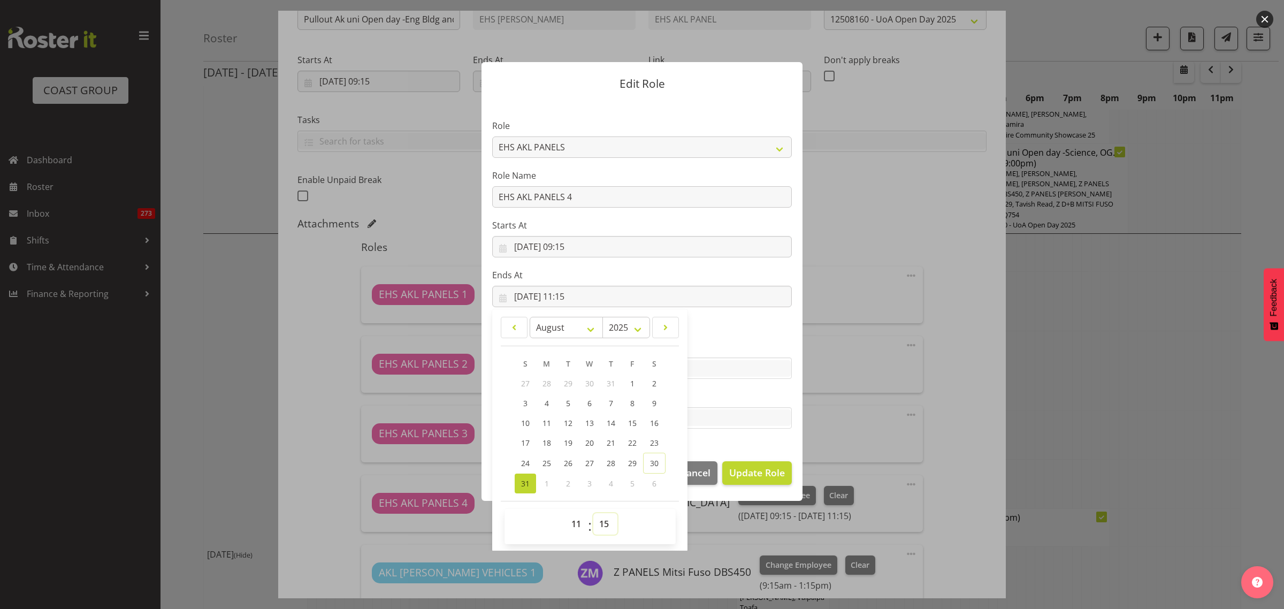
select select "30"
click at [593, 513] on select "00 01 02 03 04 05 06 07 08 09 10 11 12 13 14 15 16 17 18 19 20 21 22 23 24 25 2…" at bounding box center [605, 523] width 24 height 21
type input "[DATE] 11:30"
click at [744, 386] on section "Role ACCOUNT MANAGER ACCOUNT MANAGER DW ACCOUNTS [PERSON_NAME] VEHICLES AKL [PE…" at bounding box center [642, 275] width 321 height 350
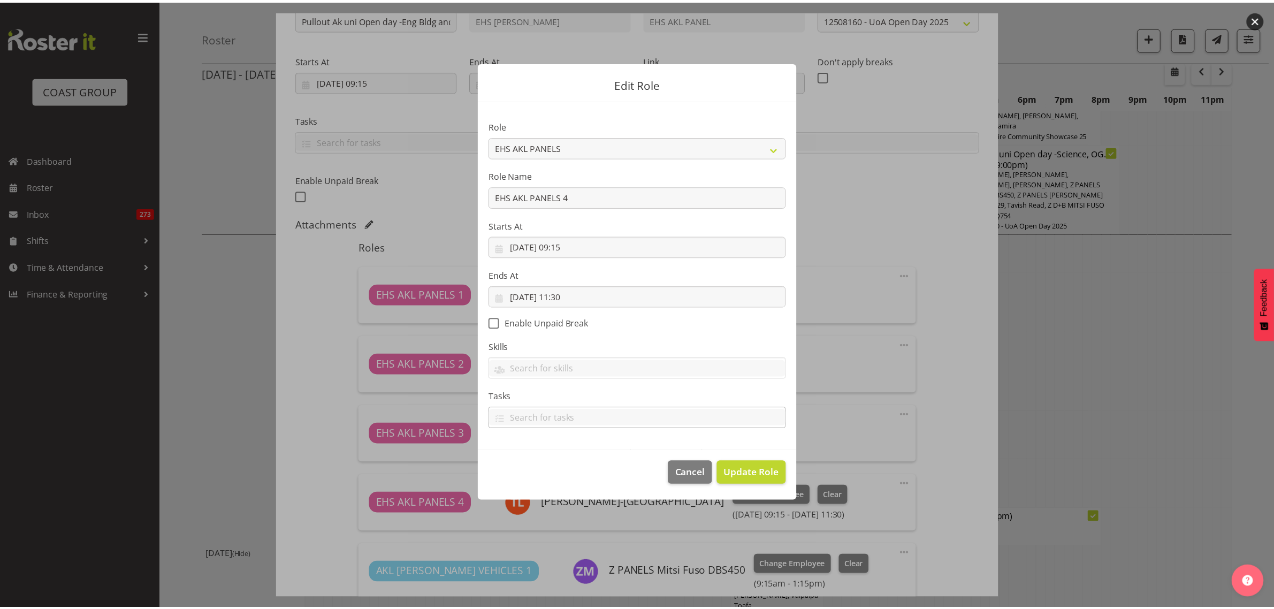
scroll to position [0, 0]
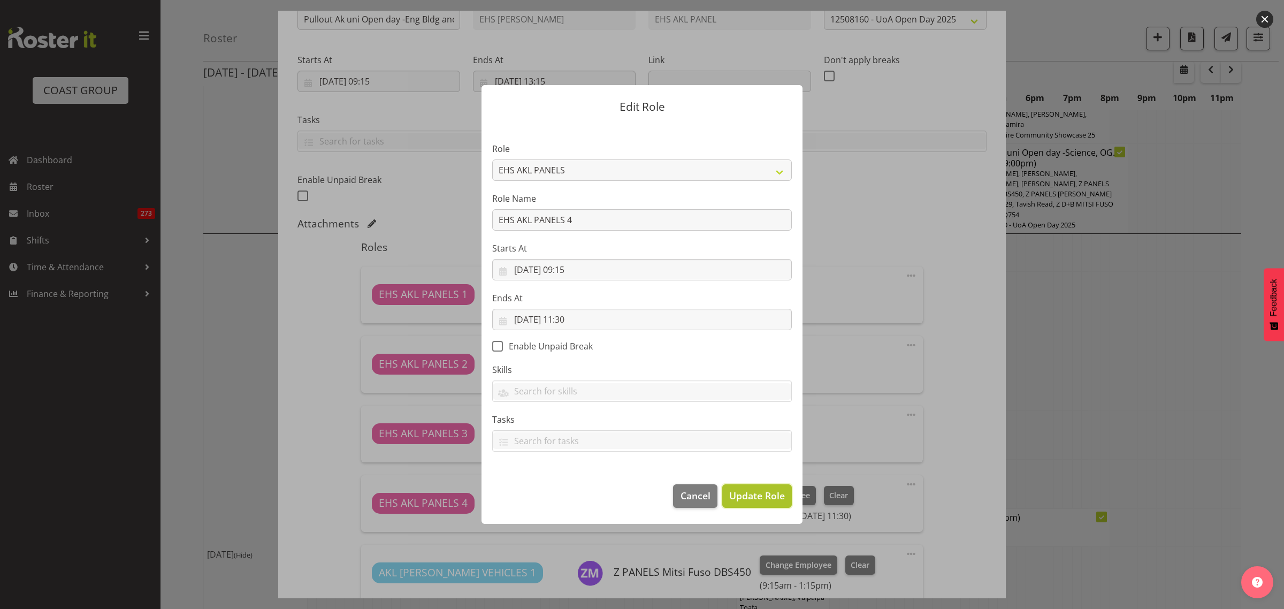
click at [750, 491] on span "Update Role" at bounding box center [757, 495] width 56 height 14
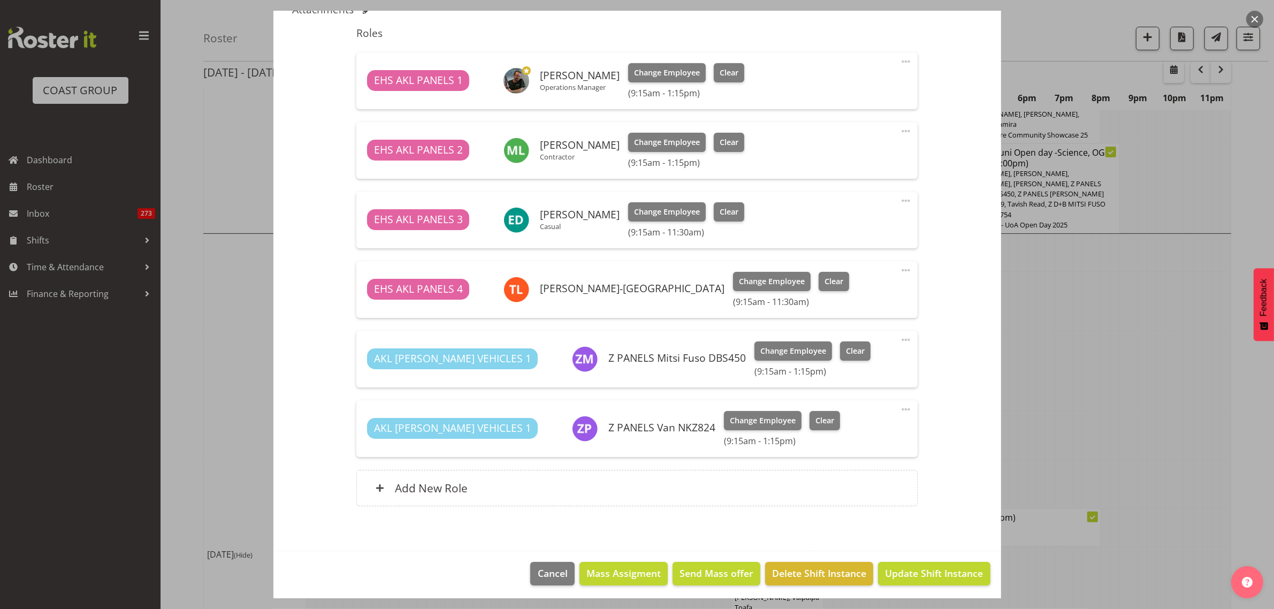
scroll to position [351, 0]
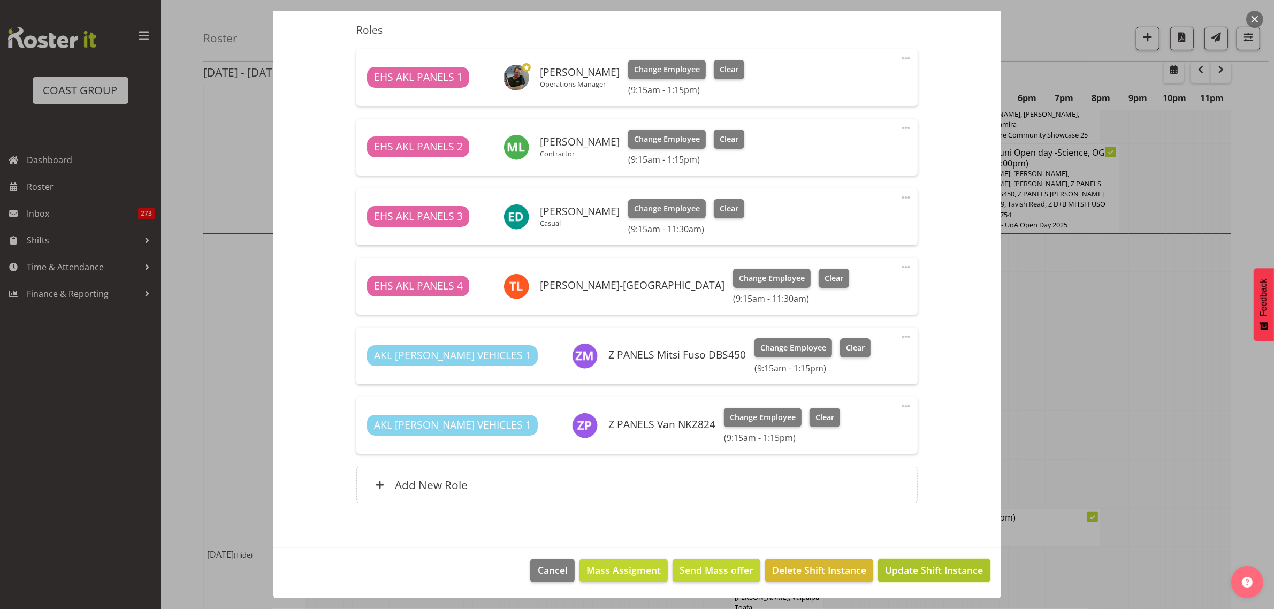
click at [920, 576] on span "Update Shift Instance" at bounding box center [934, 570] width 98 height 14
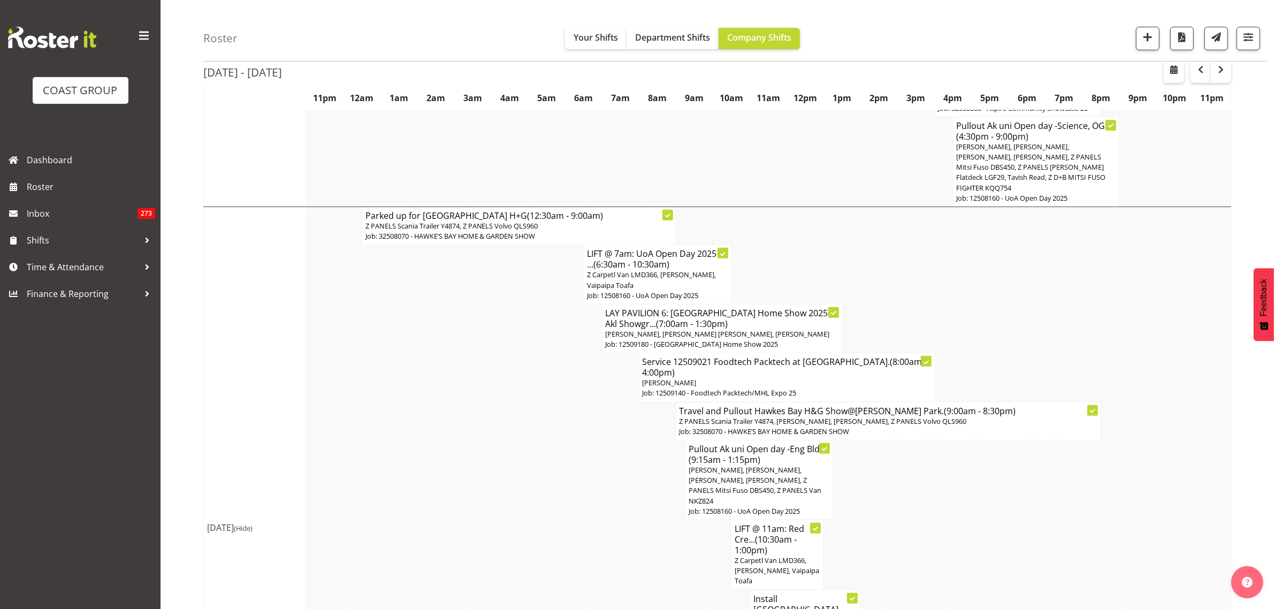
scroll to position [460, 0]
